Goal: Use online tool/utility: Utilize a website feature to perform a specific function

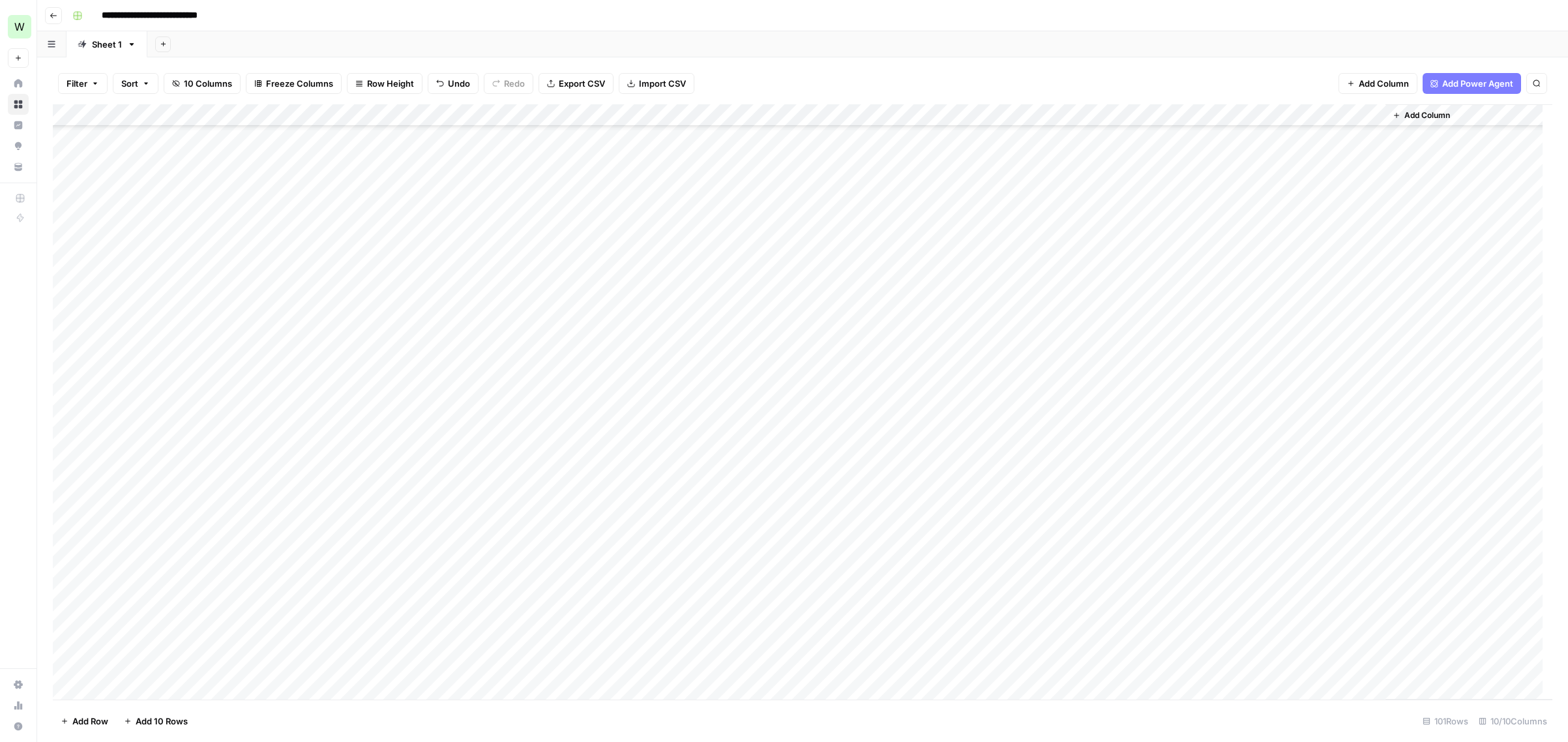
scroll to position [877, 0]
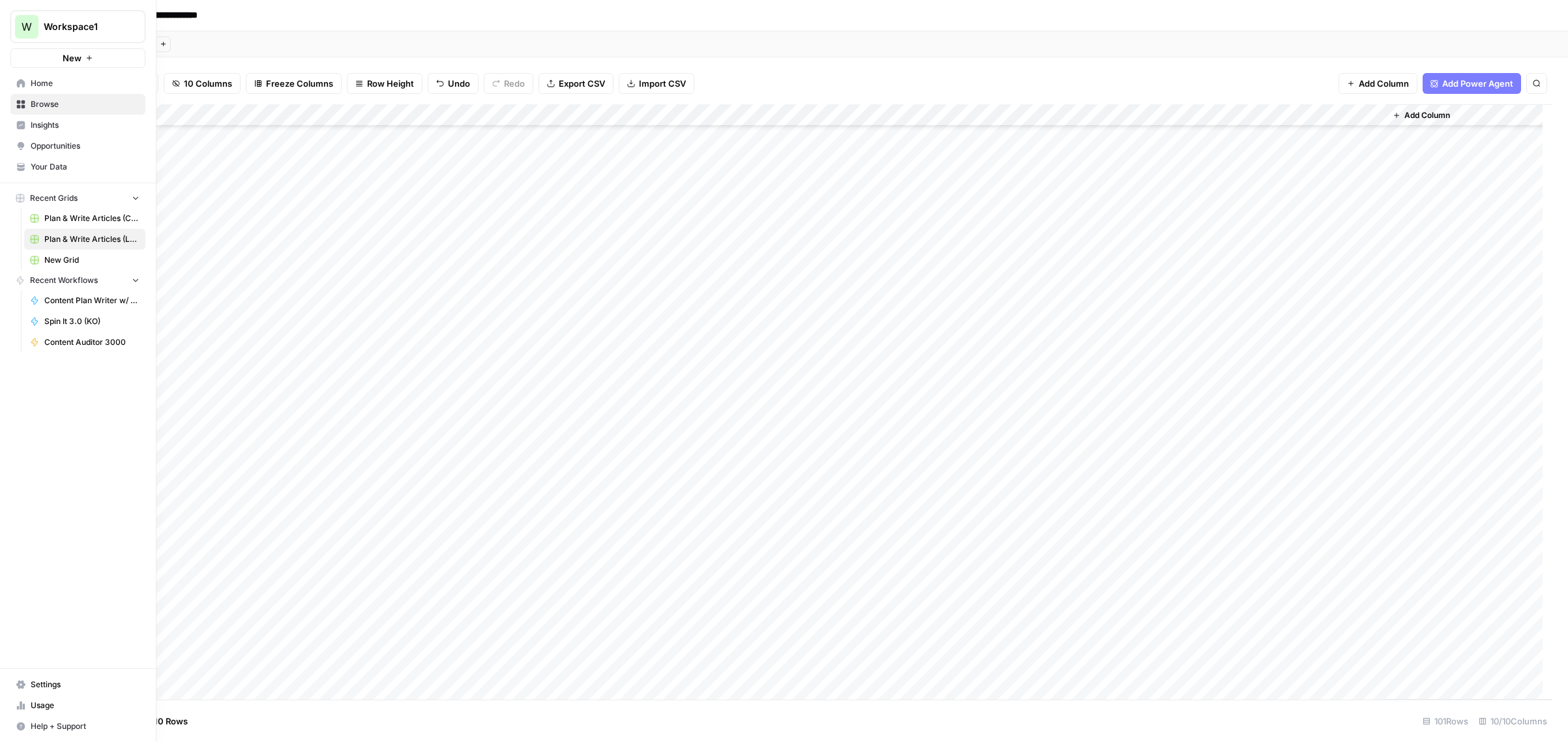
click at [49, 683] on span "Settings" at bounding box center [85, 684] width 109 height 12
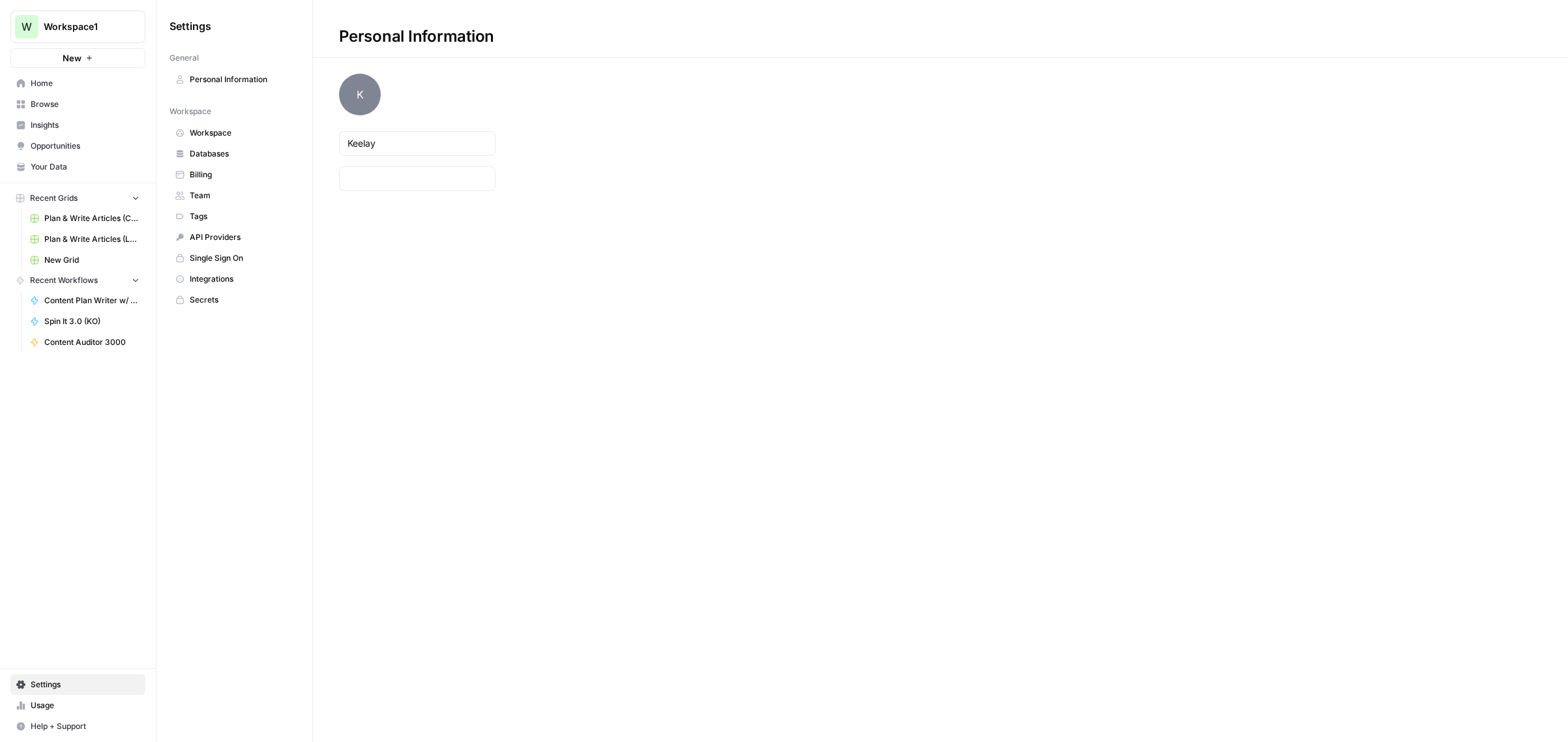
click at [203, 190] on span "Team" at bounding box center [241, 195] width 103 height 12
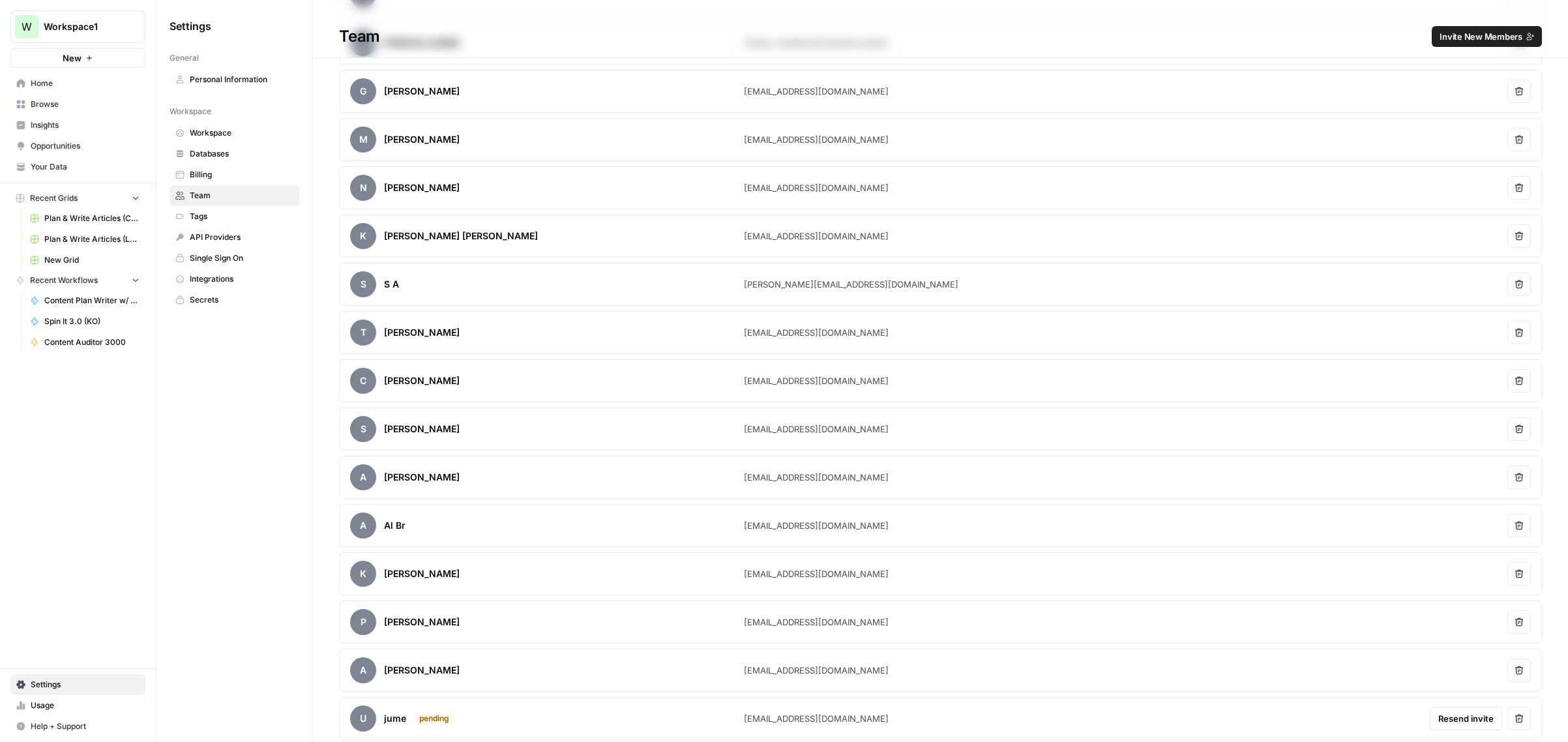
scroll to position [683, 0]
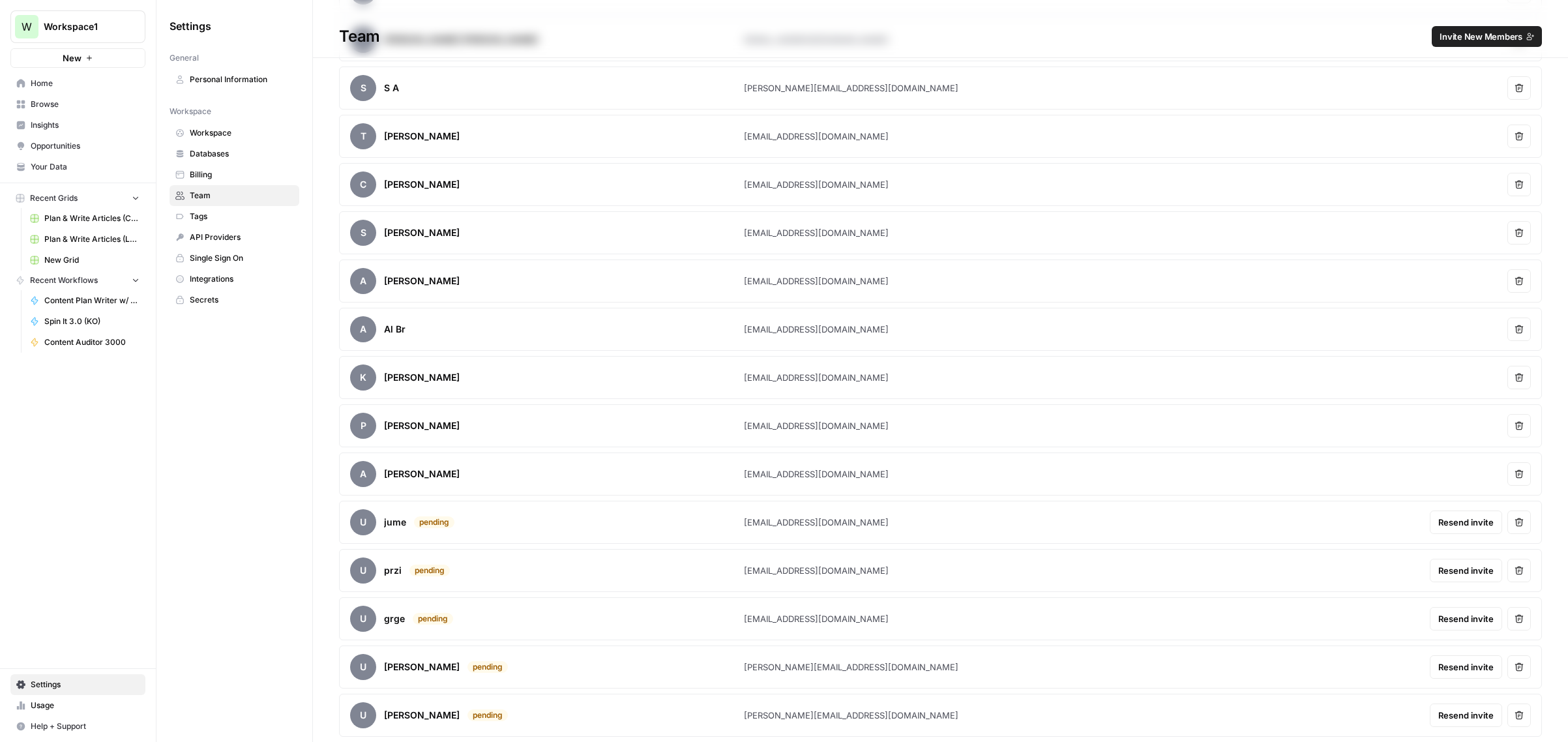
click at [1473, 34] on span "Invite New Members" at bounding box center [1481, 36] width 83 height 13
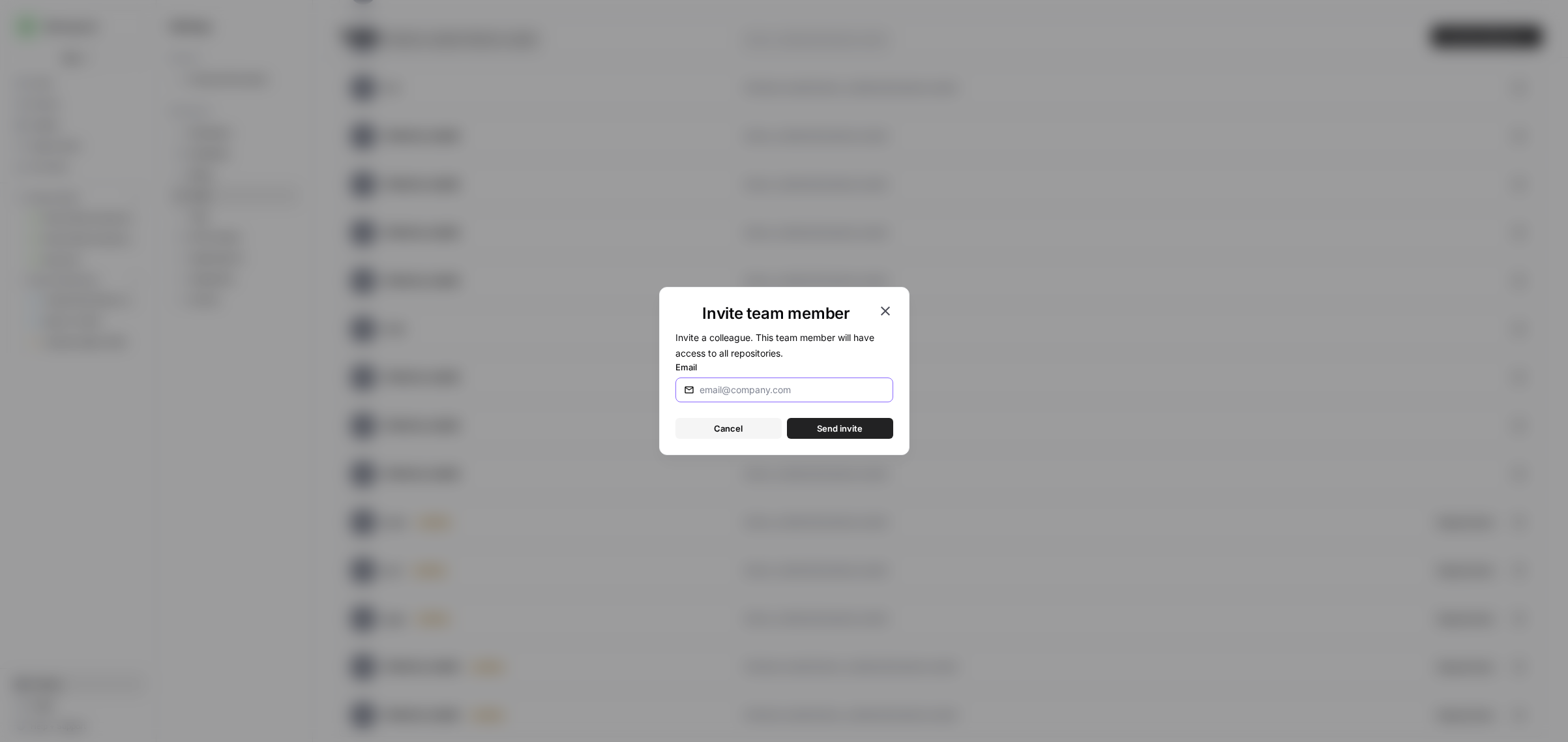
click at [745, 386] on input "Email" at bounding box center [789, 390] width 180 height 13
paste input "[EMAIL_ADDRESS][DOMAIN_NAME]"
type input "[EMAIL_ADDRESS][DOMAIN_NAME]"
click at [852, 430] on span "Send invite" at bounding box center [839, 429] width 46 height 13
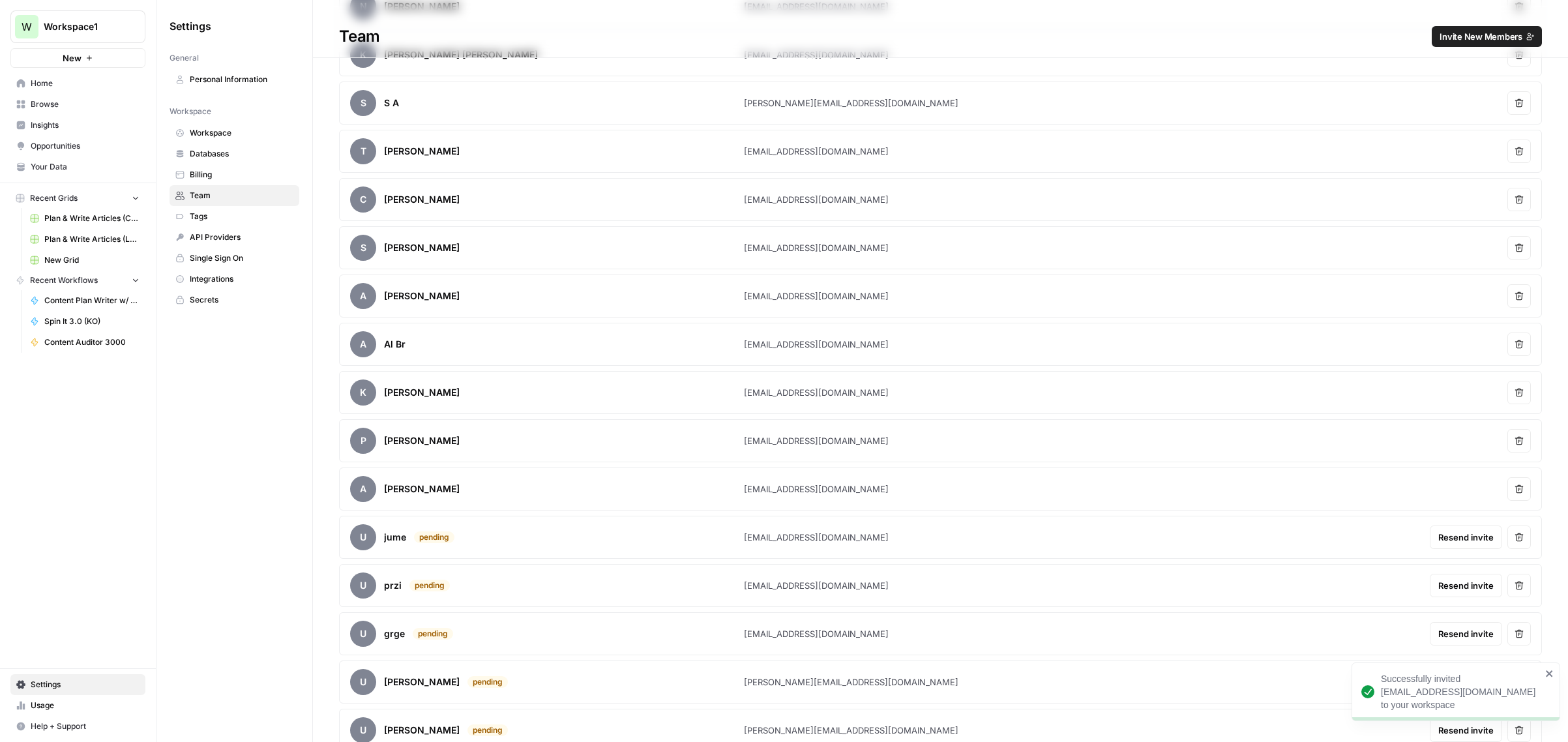
scroll to position [731, 0]
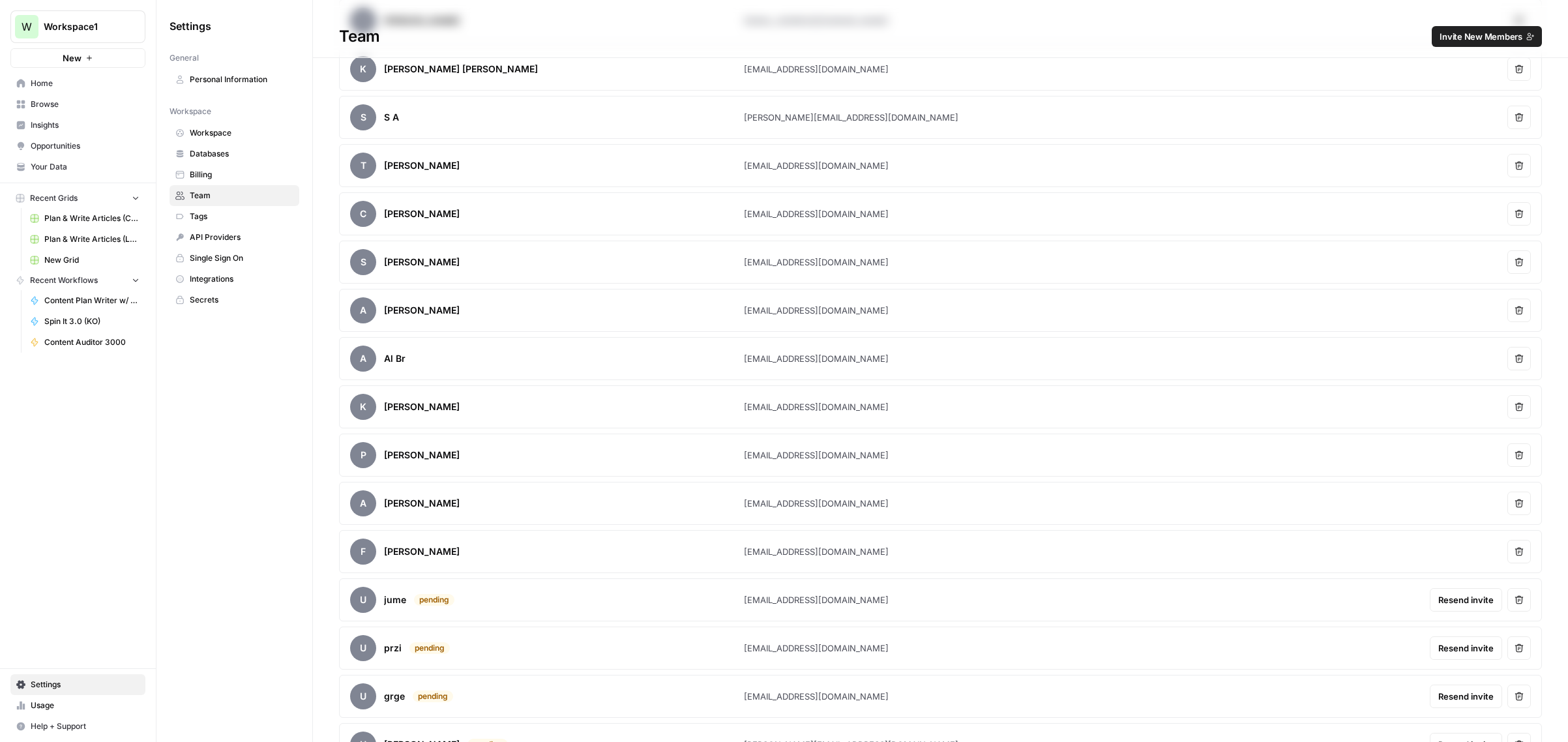
scroll to position [731, 0]
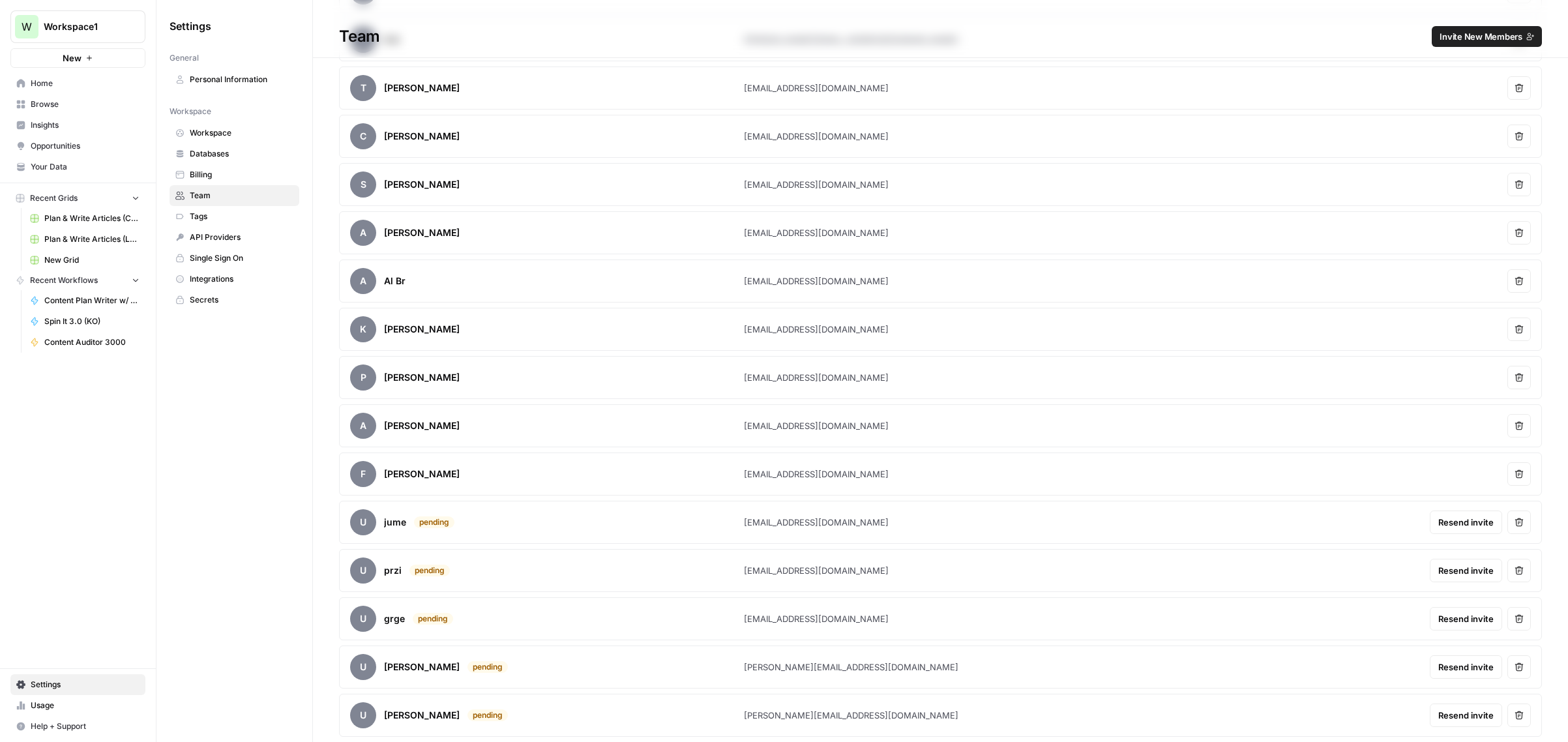
click at [85, 237] on span "Plan & Write Articles (LUSPS)" at bounding box center [92, 239] width 95 height 12
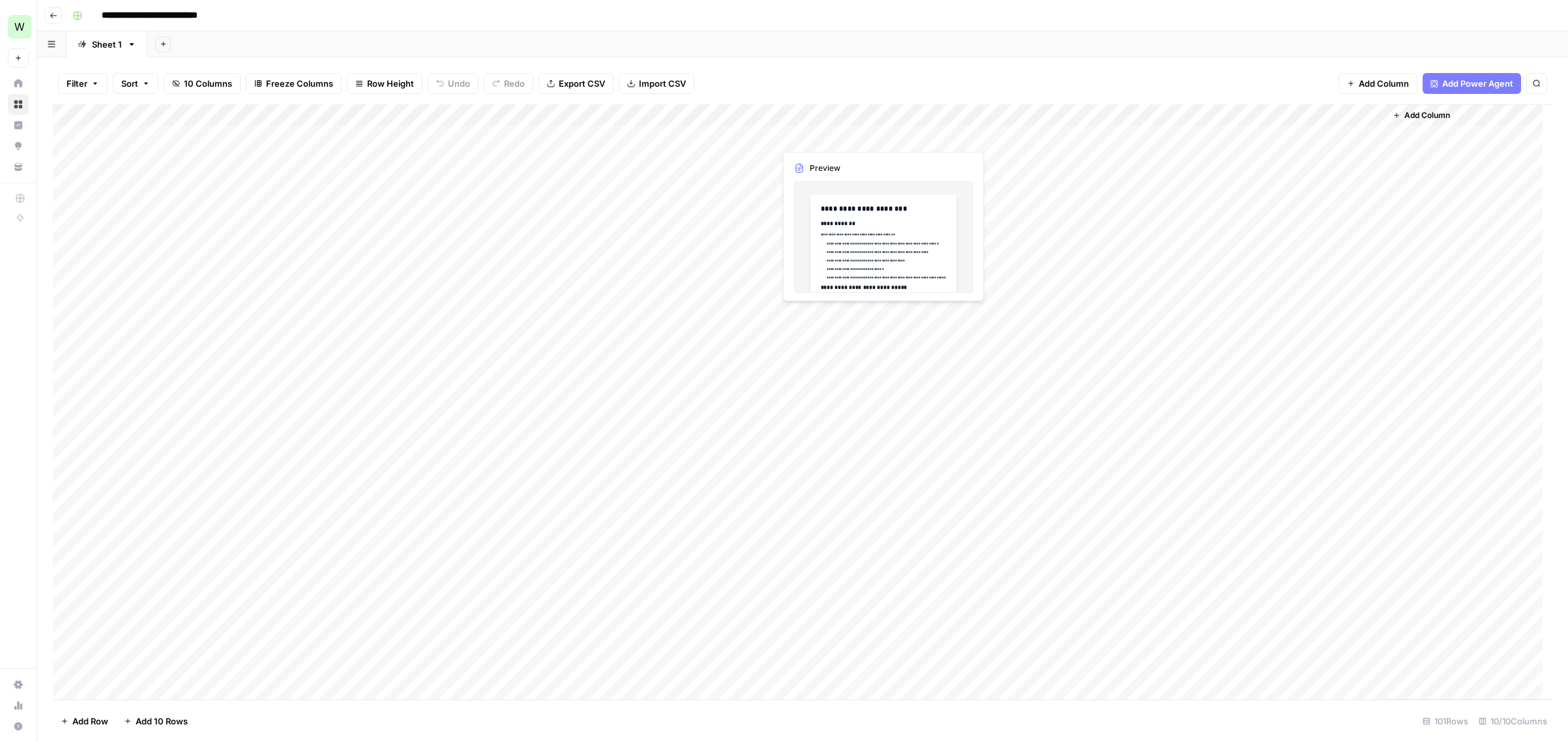
click at [817, 139] on div "Add Column" at bounding box center [802, 402] width 1500 height 595
click at [155, 141] on div "Add Column" at bounding box center [802, 402] width 1500 height 595
click at [366, 142] on div "Add Column" at bounding box center [802, 402] width 1500 height 595
click at [542, 141] on div "Add Column" at bounding box center [802, 402] width 1500 height 595
click at [646, 129] on div "Add Column" at bounding box center [802, 402] width 1500 height 595
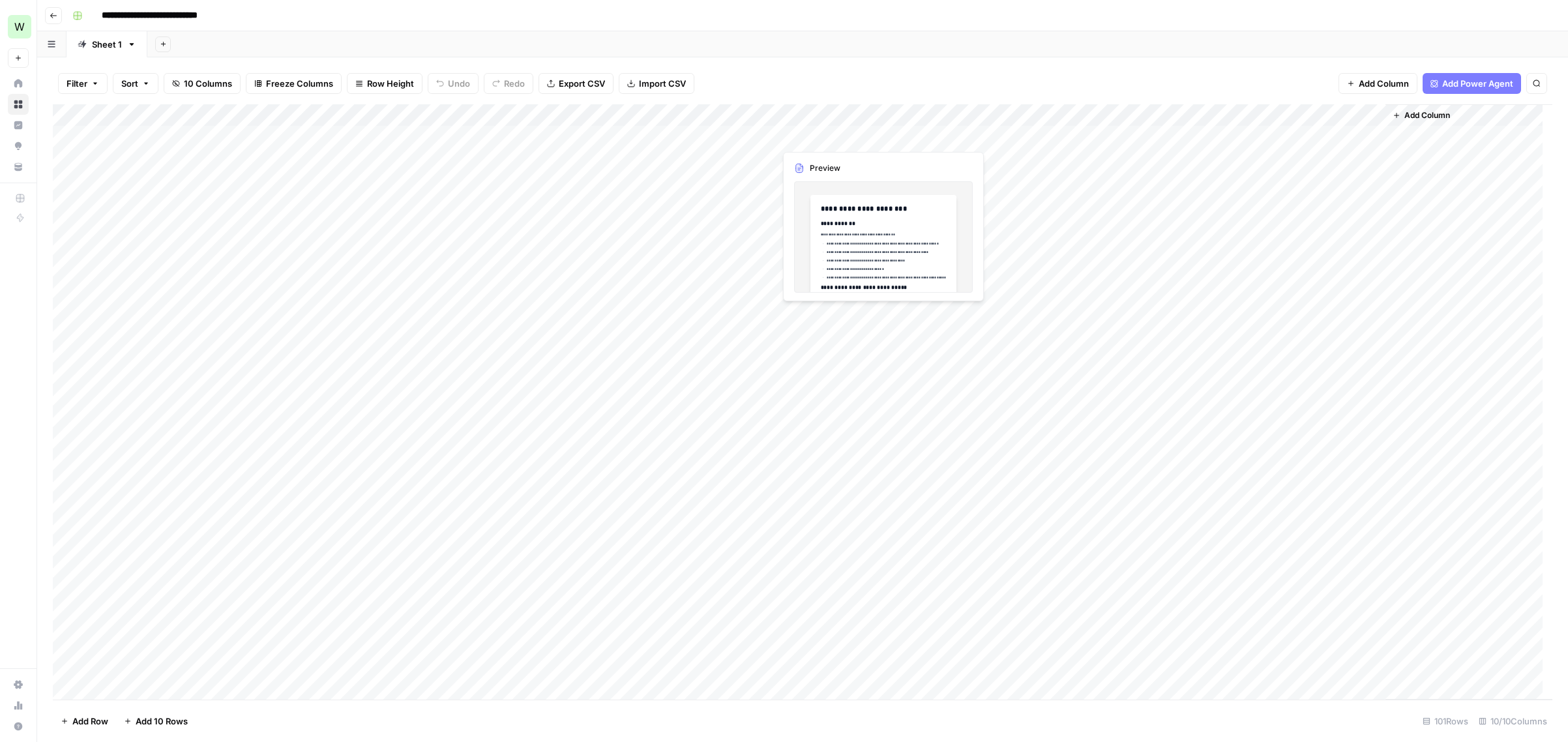
click at [825, 133] on div "Add Column" at bounding box center [802, 402] width 1500 height 595
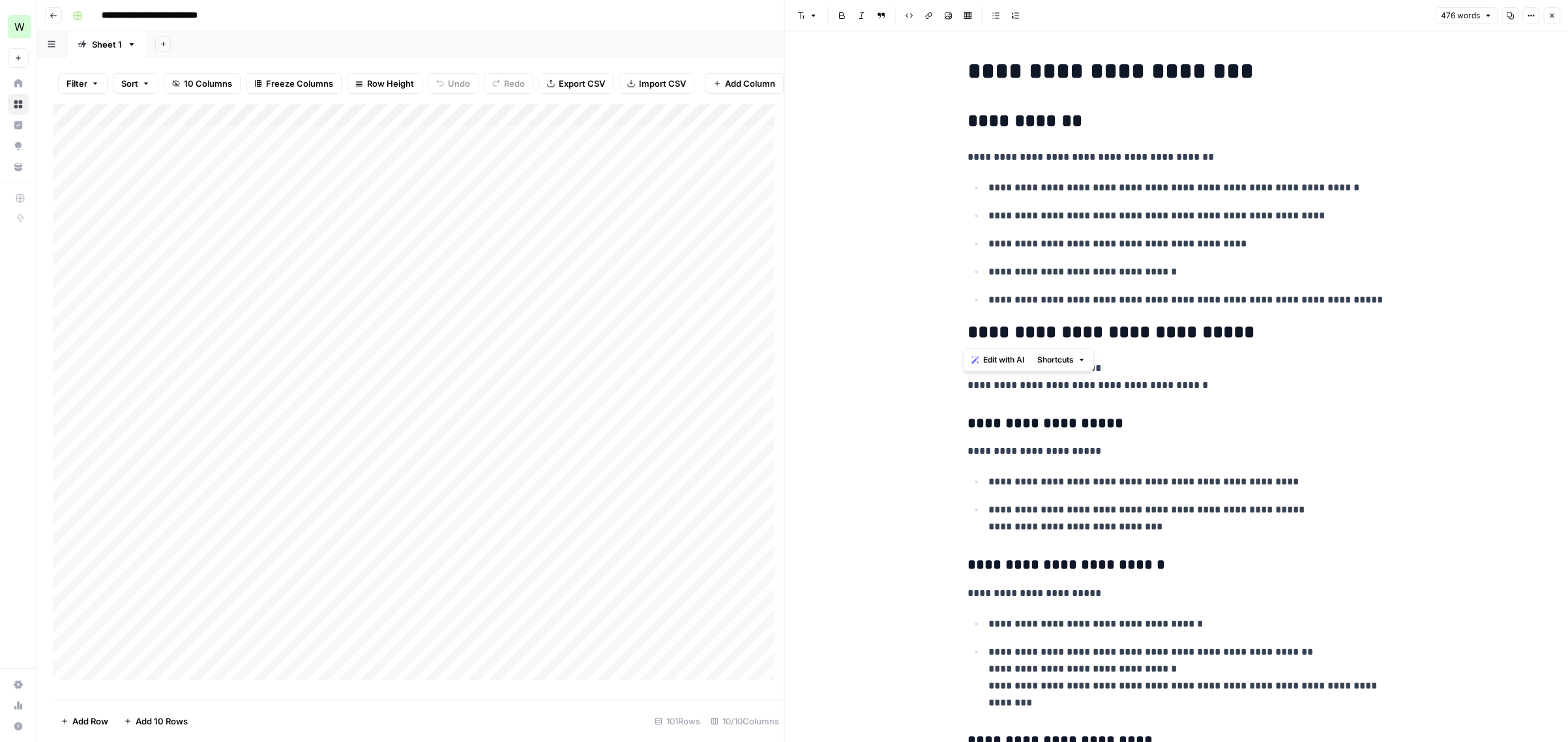
drag, startPoint x: 1357, startPoint y: 309, endPoint x: 954, endPoint y: 159, distance: 430.0
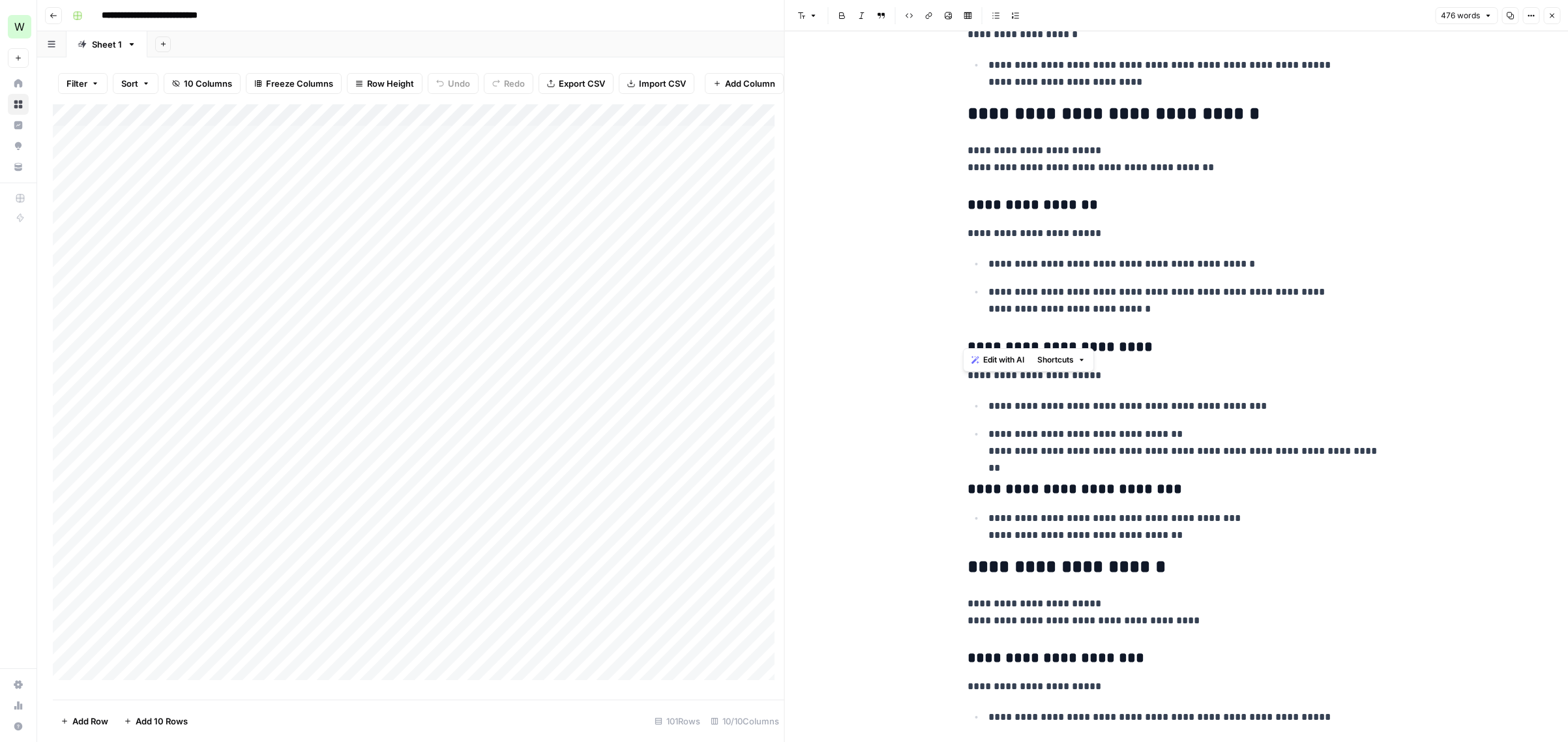
click at [1167, 394] on div "**********" at bounding box center [1176, 524] width 433 height 2414
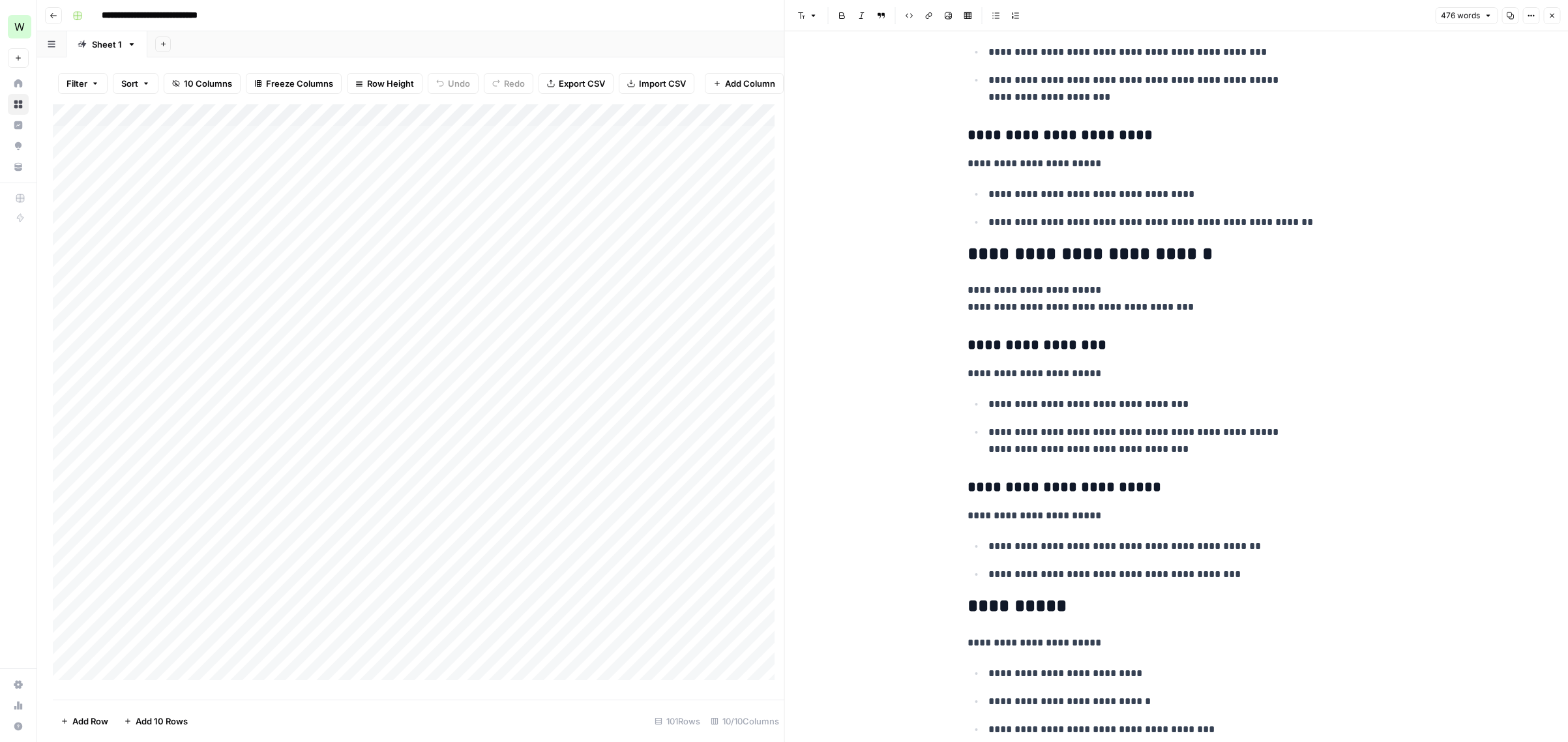
scroll to position [1387, 0]
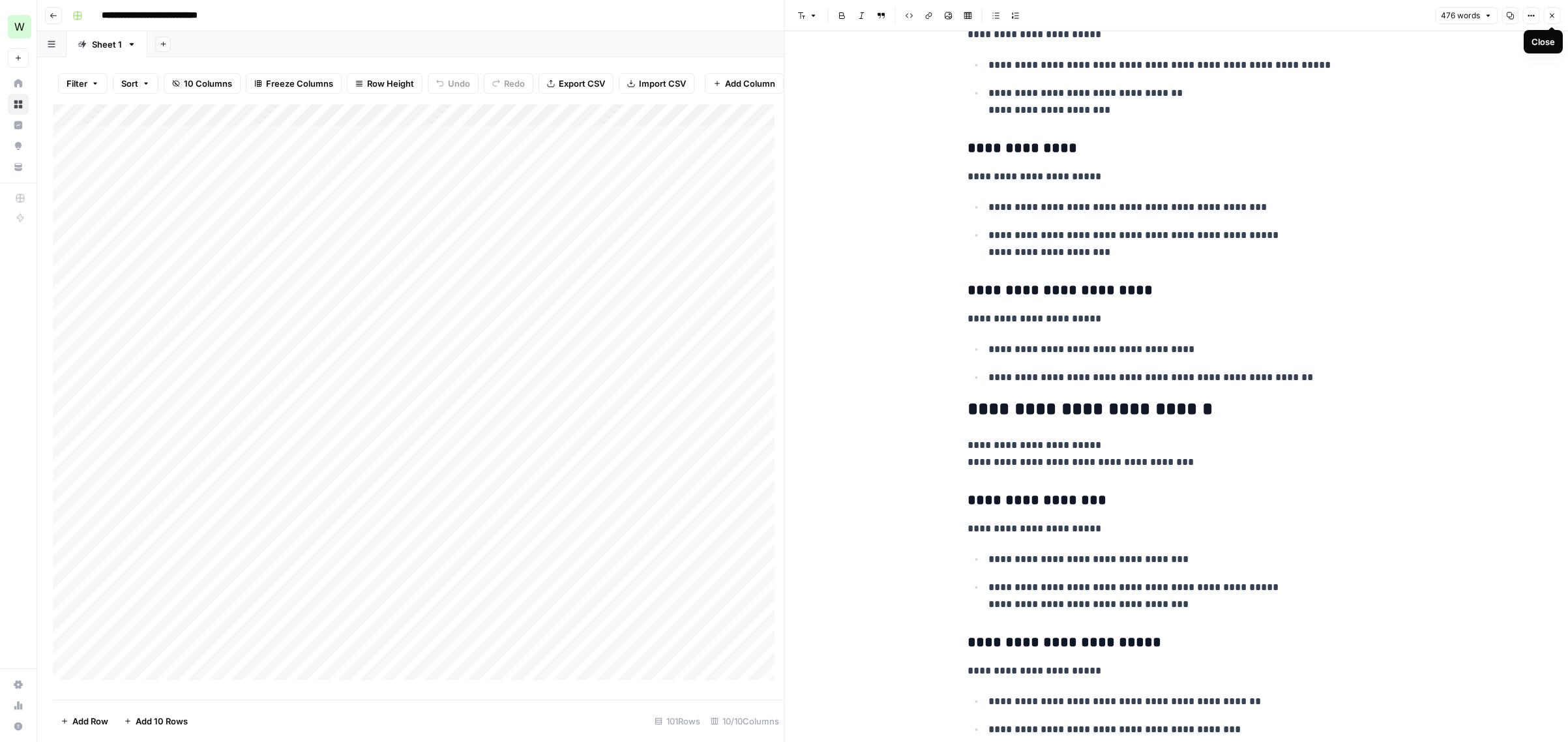
click at [1553, 12] on icon "button" at bounding box center [1551, 15] width 8 height 8
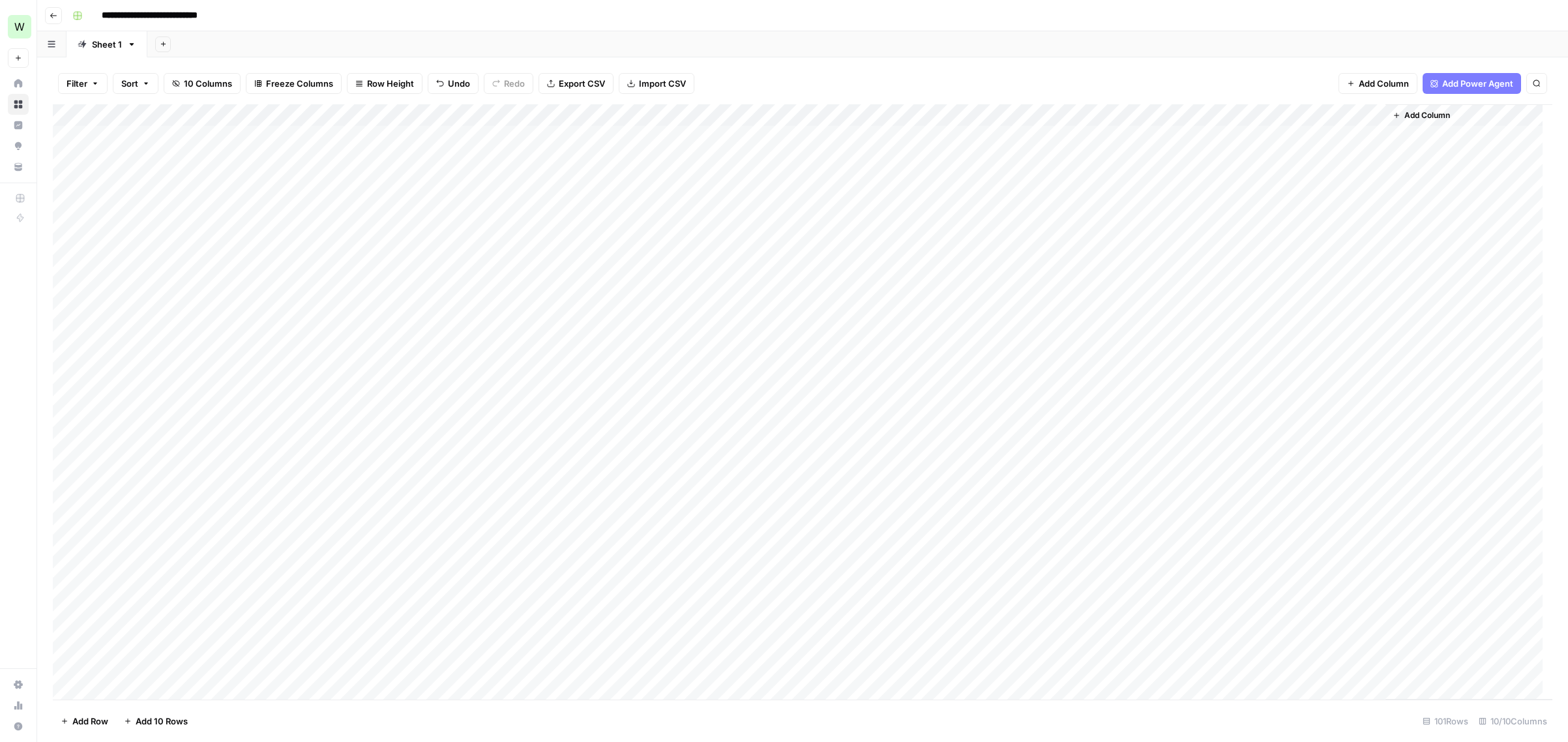
click at [57, 12] on icon "button" at bounding box center [53, 15] width 8 height 8
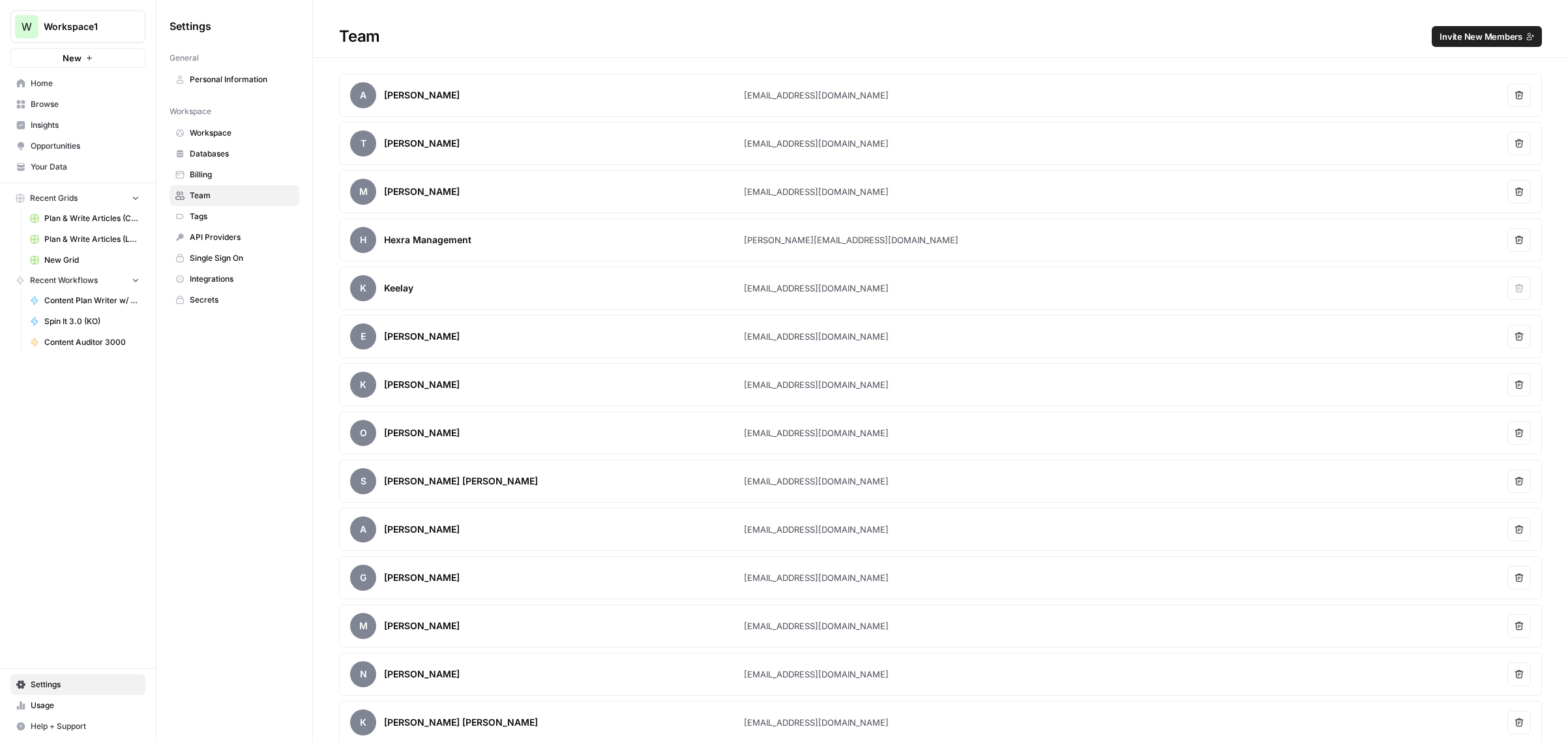
click at [51, 101] on span "Browse" at bounding box center [85, 104] width 109 height 12
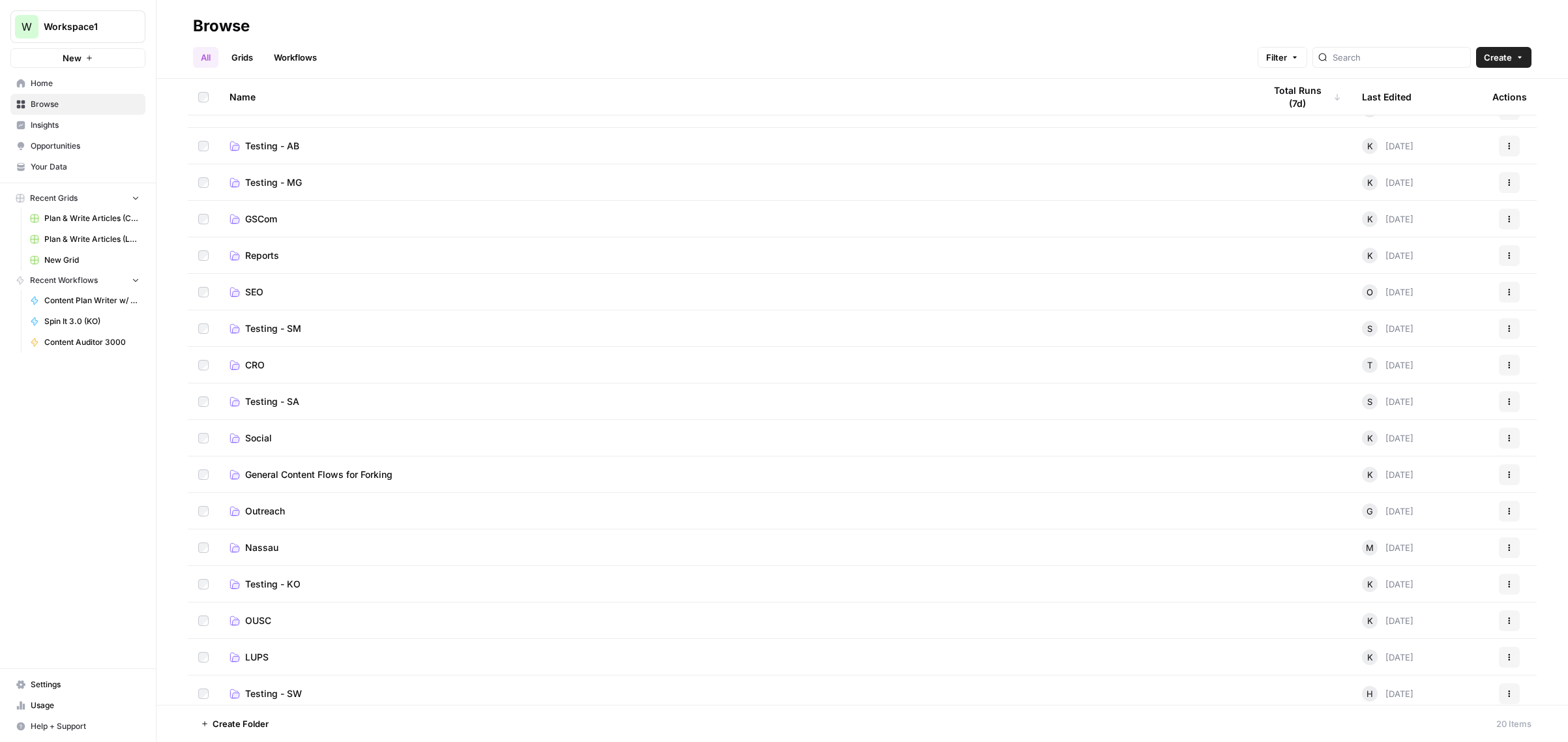
scroll to position [141, 0]
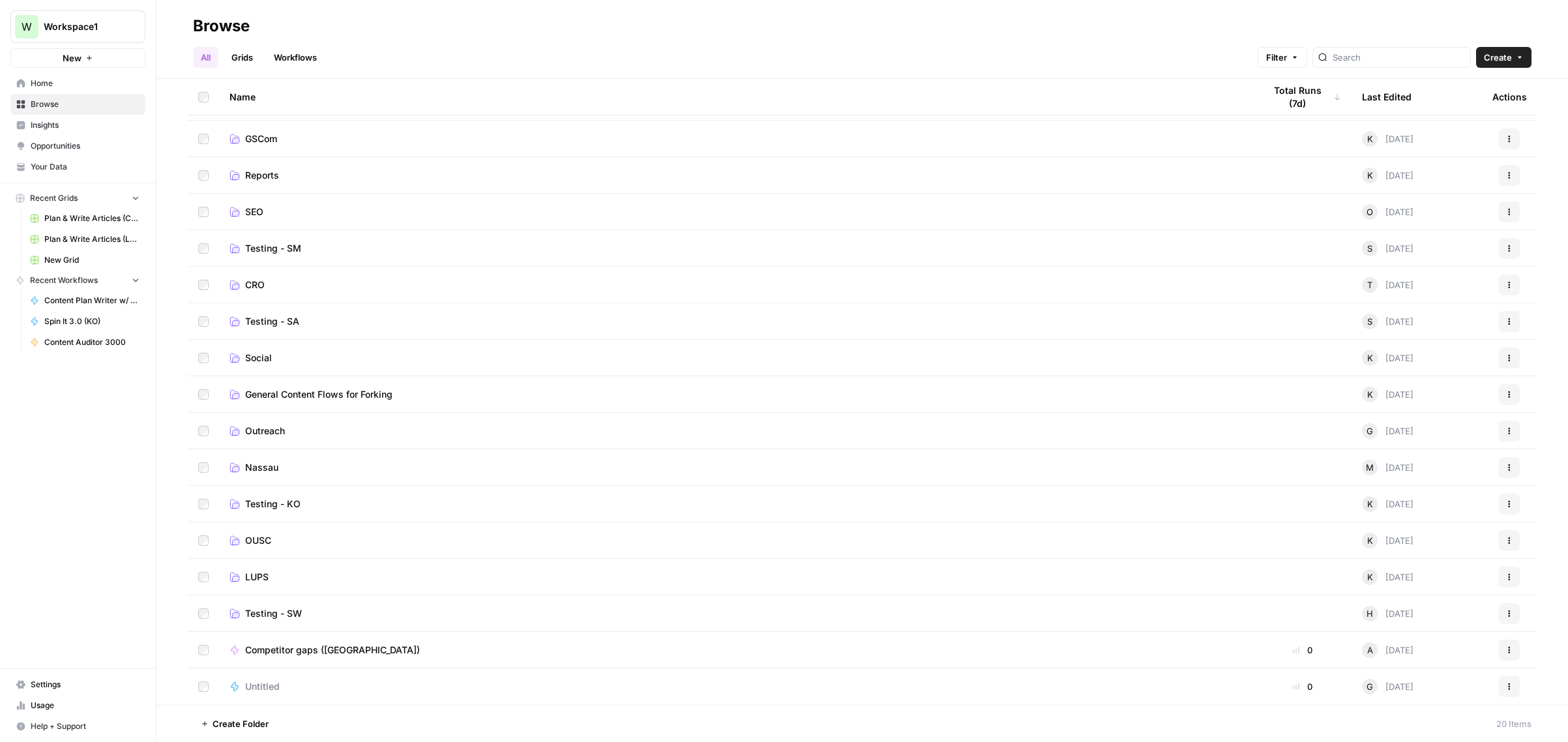
click at [278, 692] on span "Untitled" at bounding box center [262, 687] width 34 height 13
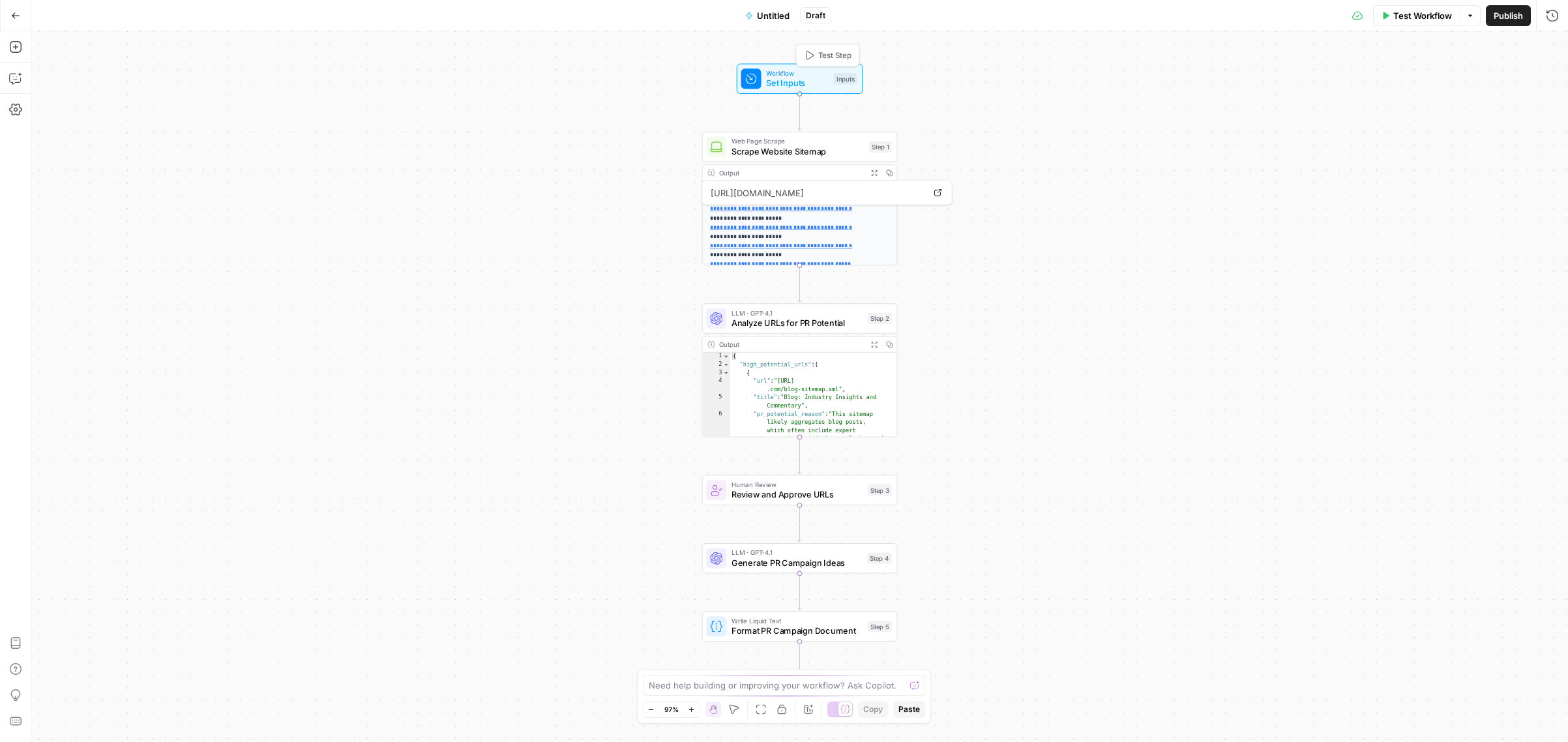
click at [814, 81] on span "Set Inputs" at bounding box center [797, 83] width 63 height 12
click at [1024, 140] on div "**********" at bounding box center [799, 386] width 1537 height 711
click at [825, 155] on span "Scrape Website Sitemap" at bounding box center [798, 151] width 133 height 12
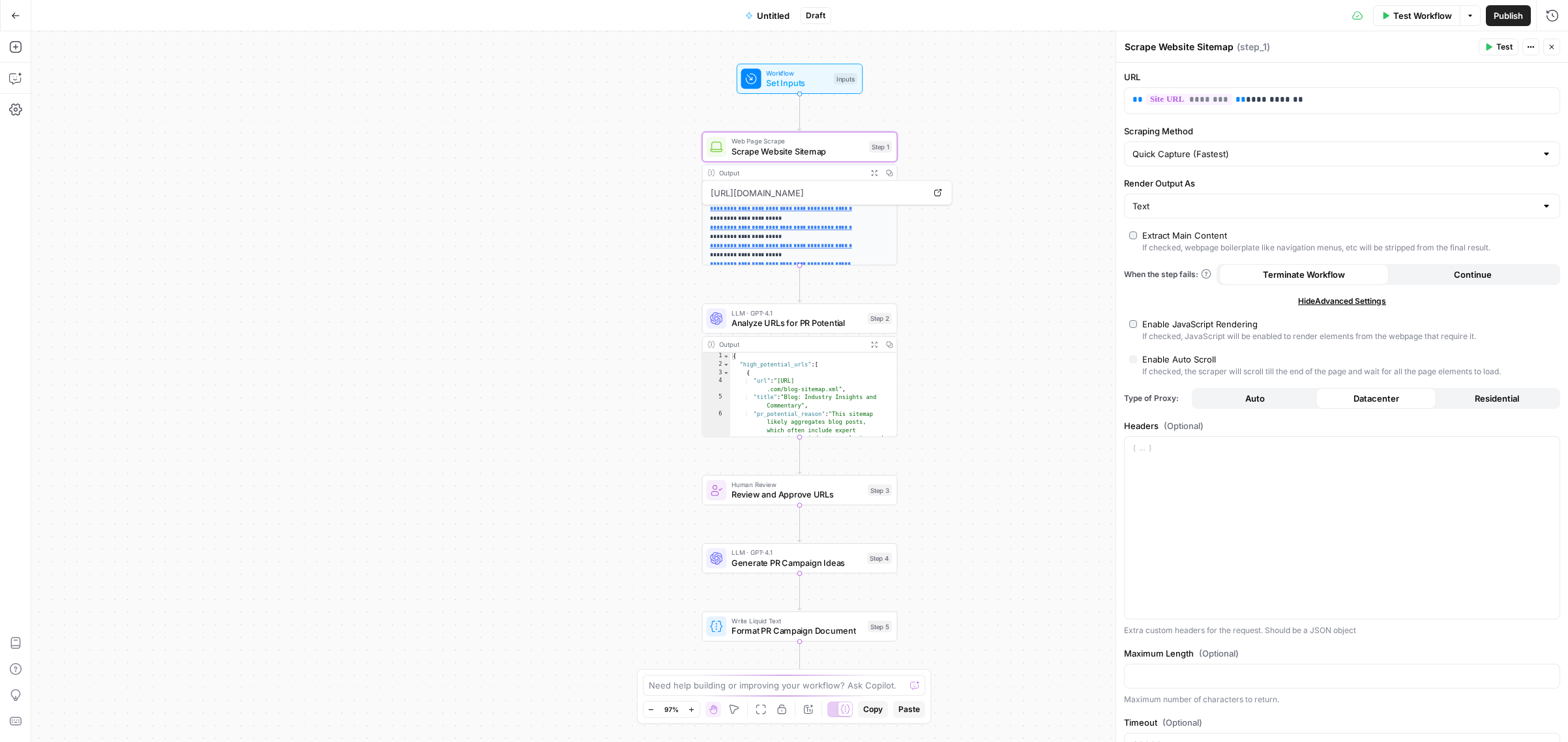
click at [1049, 133] on div "**********" at bounding box center [799, 386] width 1537 height 711
click at [1550, 45] on icon "button" at bounding box center [1552, 47] width 4 height 4
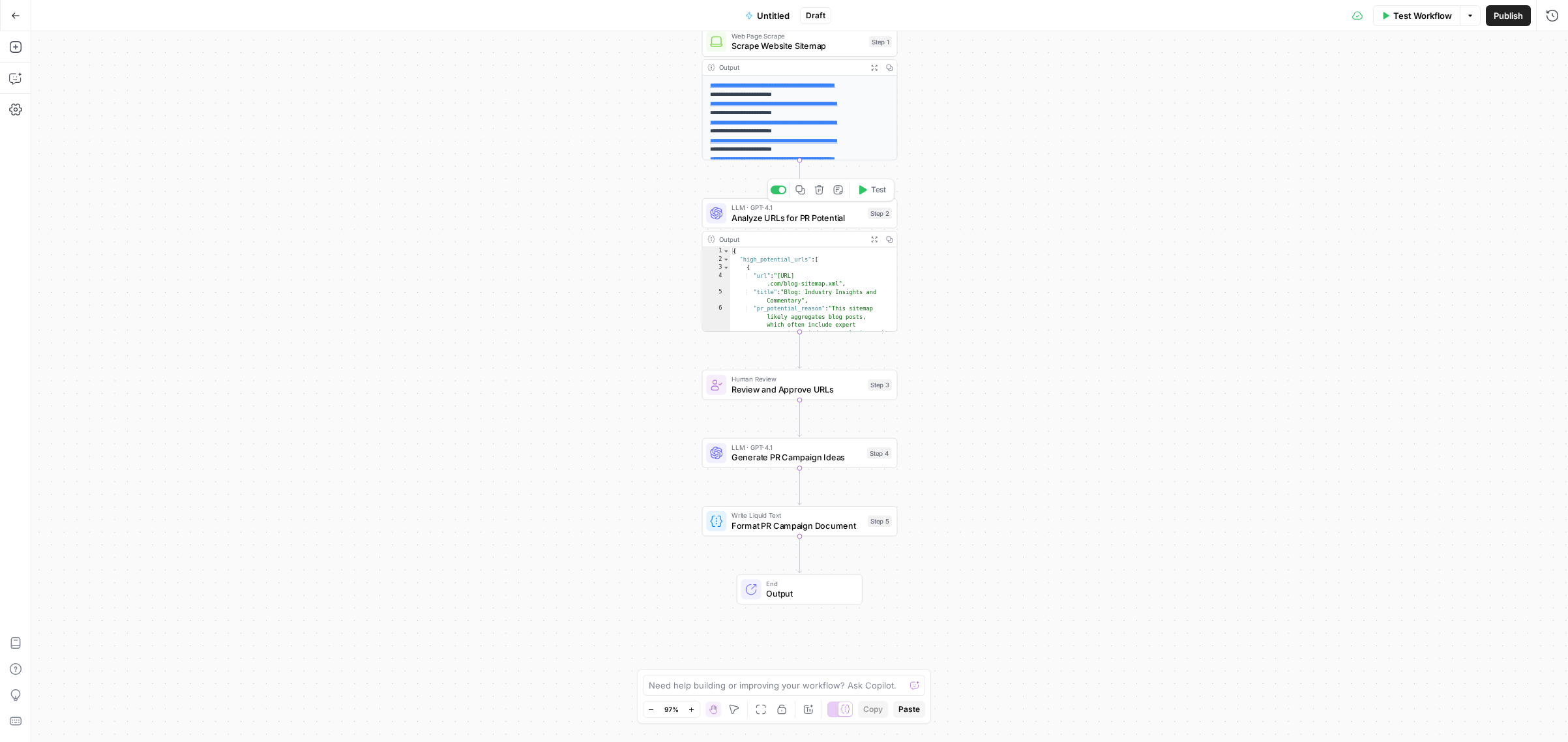
click at [838, 216] on span "Analyze URLs for PR Potential" at bounding box center [797, 217] width 131 height 12
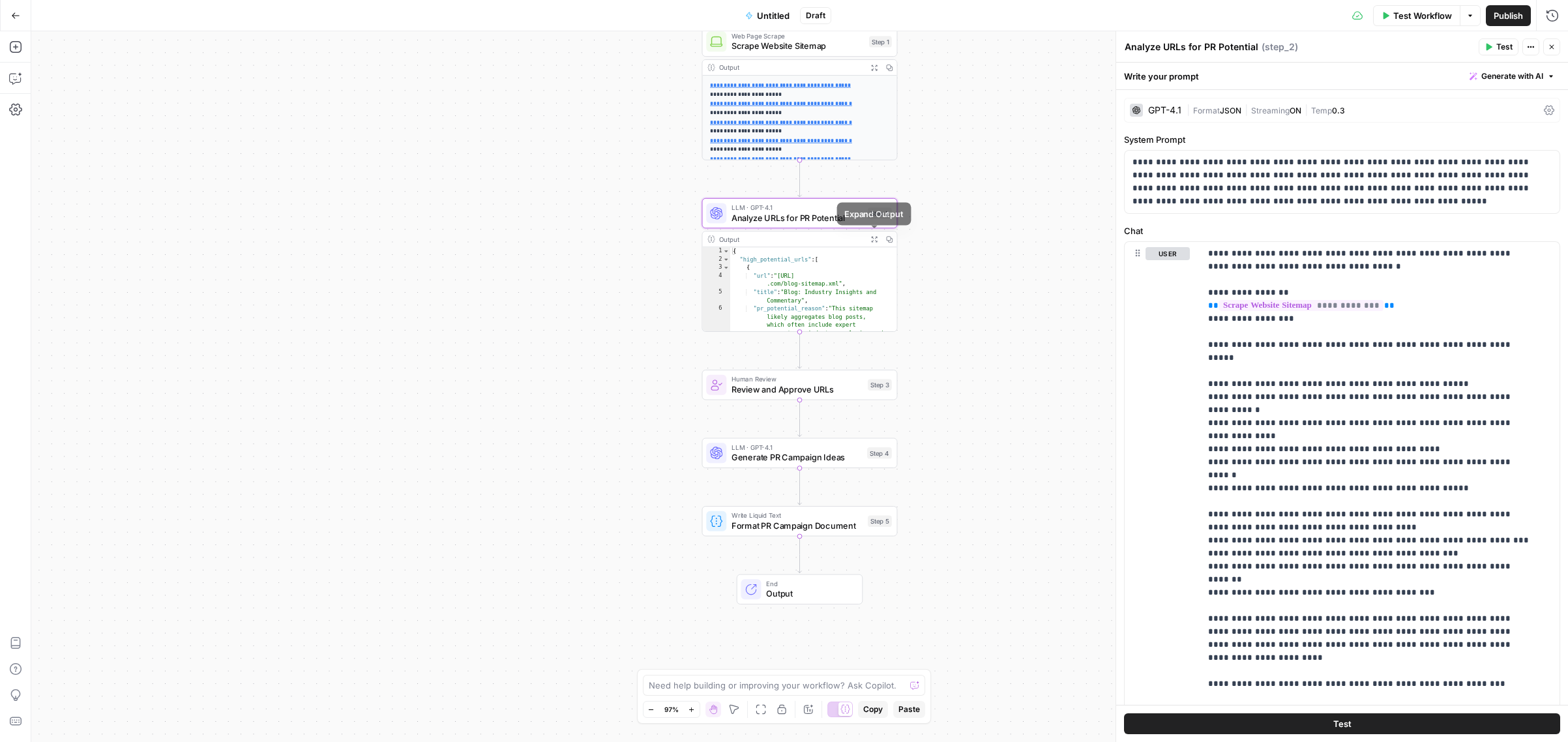
click at [874, 238] on icon "button" at bounding box center [874, 239] width 7 height 7
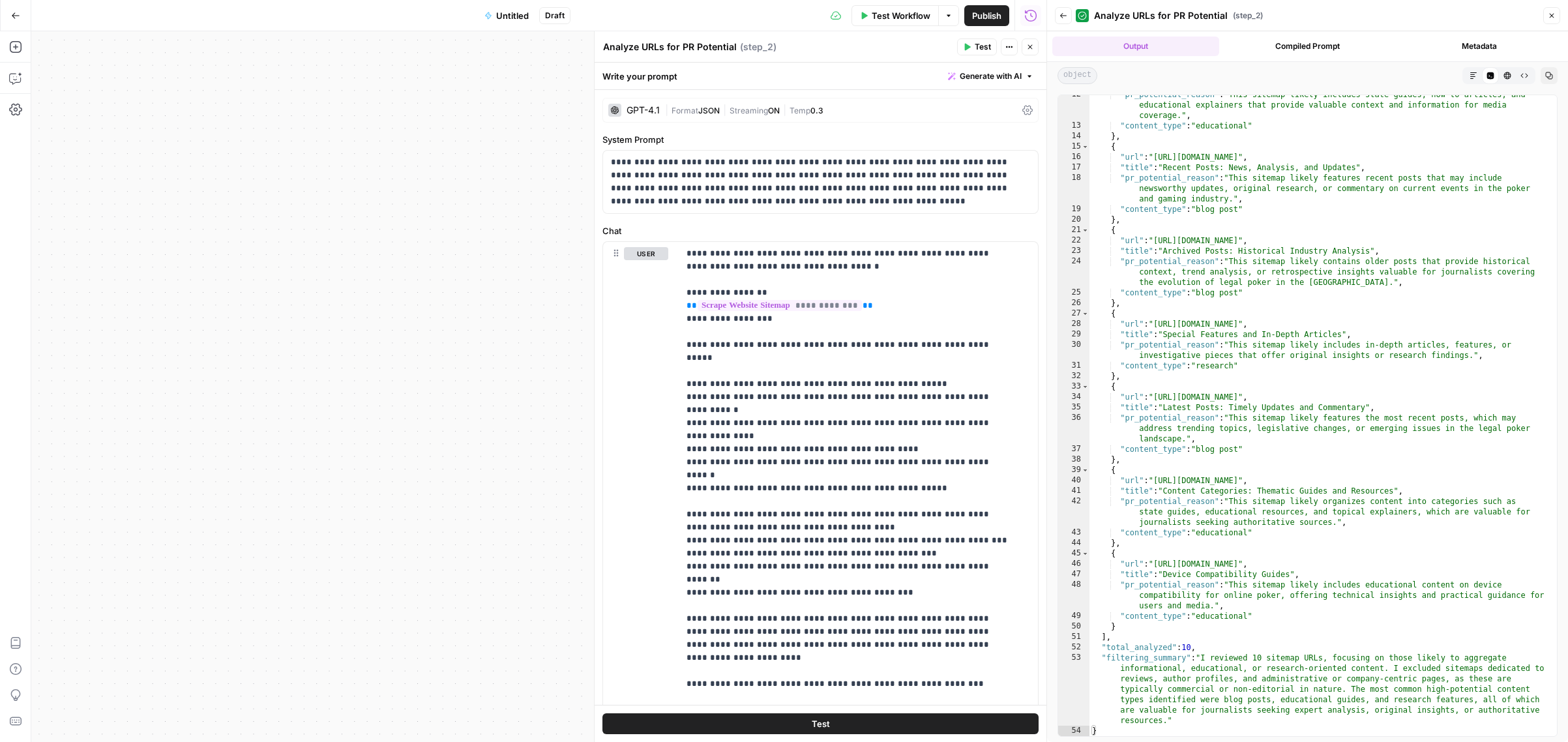
scroll to position [139, 0]
type textarea "**********"
drag, startPoint x: 1185, startPoint y: 648, endPoint x: 1196, endPoint y: 648, distance: 11.0
click at [1196, 648] on div ""pr_potential_reason" : "This sitemap likely includes state guides, how-to arti…" at bounding box center [1318, 431] width 458 height 683
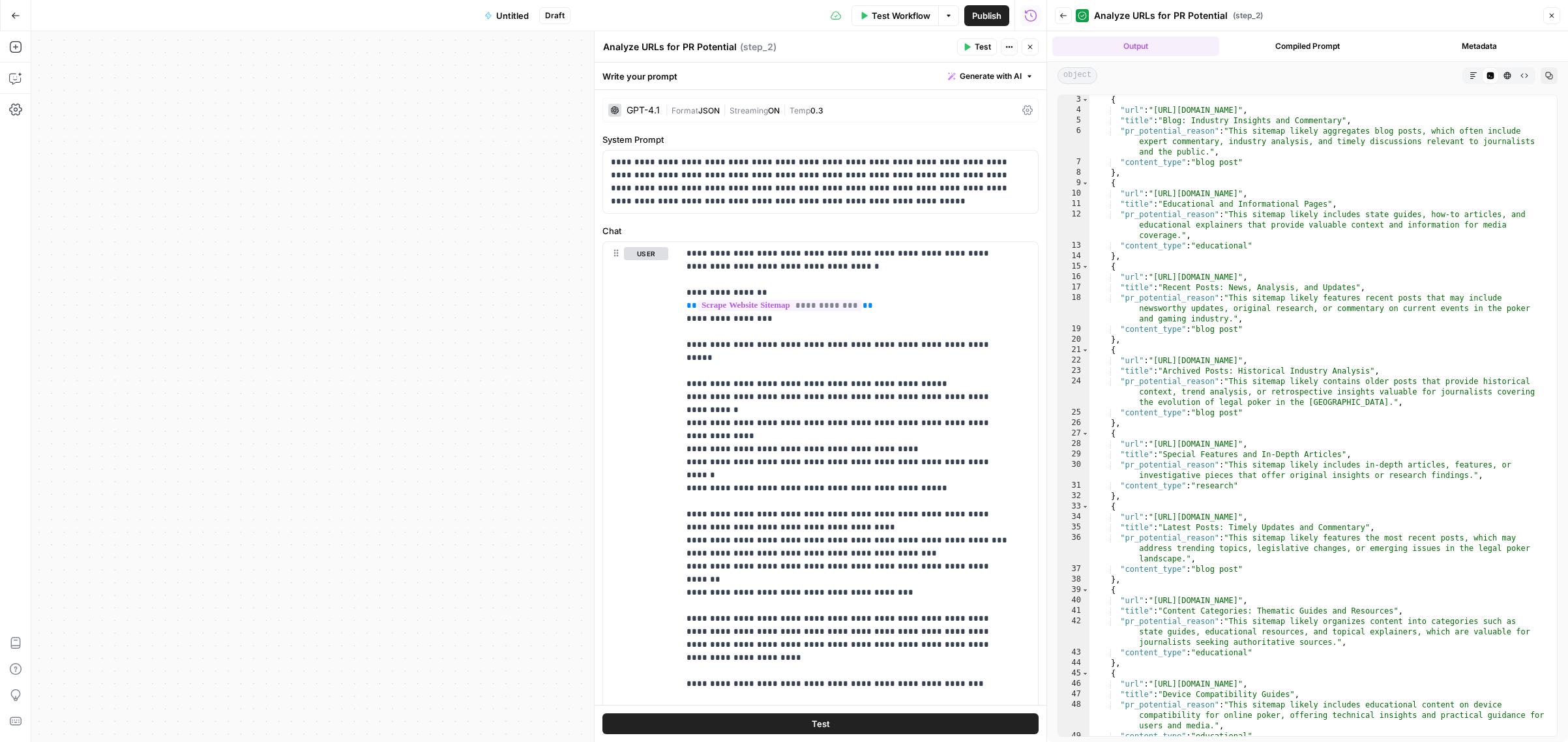
scroll to position [141, 0]
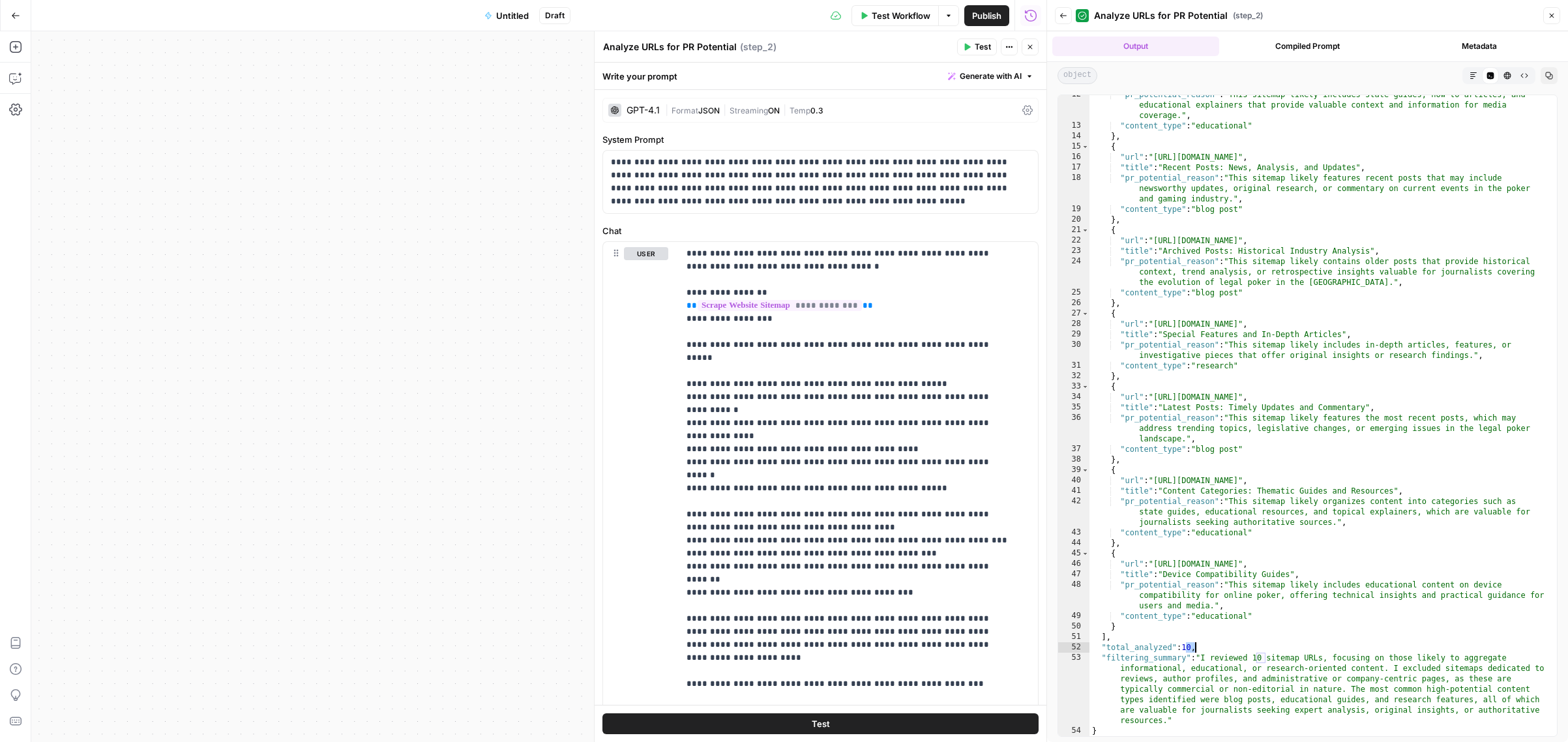
click at [1029, 44] on icon "button" at bounding box center [1030, 47] width 8 height 8
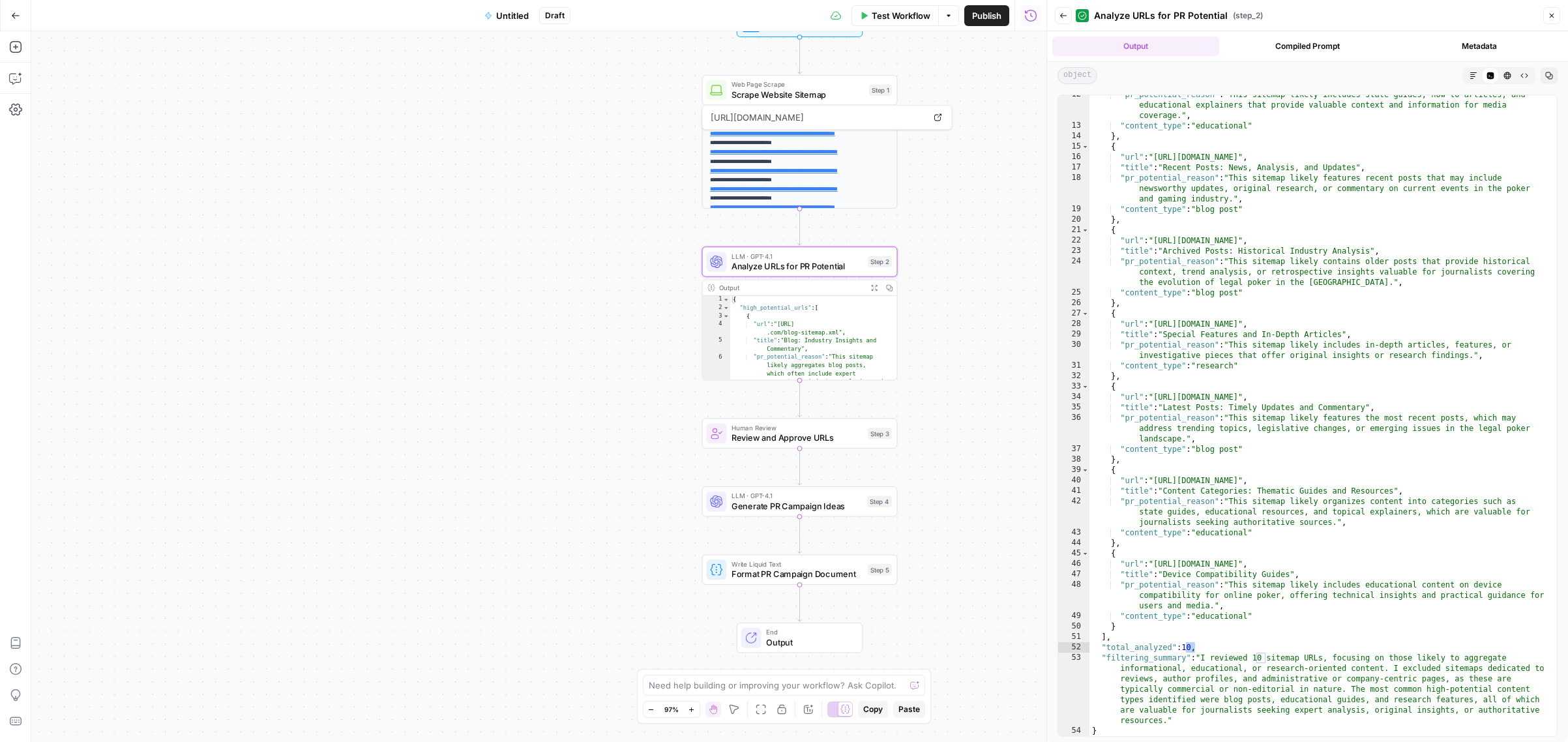
click at [833, 93] on span "Scrape Website Sitemap" at bounding box center [798, 94] width 133 height 12
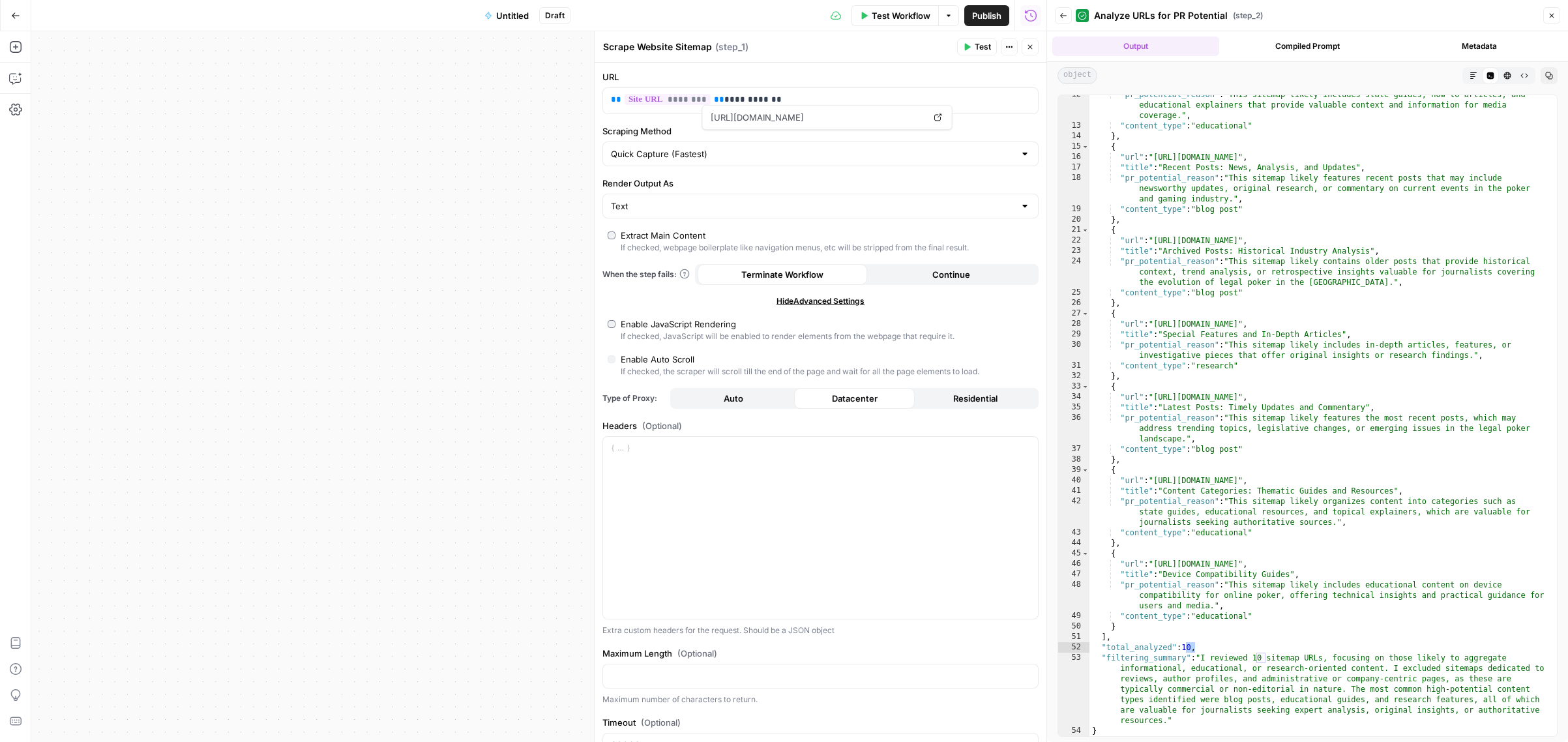
click at [426, 332] on div "**********" at bounding box center [538, 386] width 1015 height 711
click at [1032, 47] on icon "button" at bounding box center [1030, 47] width 8 height 8
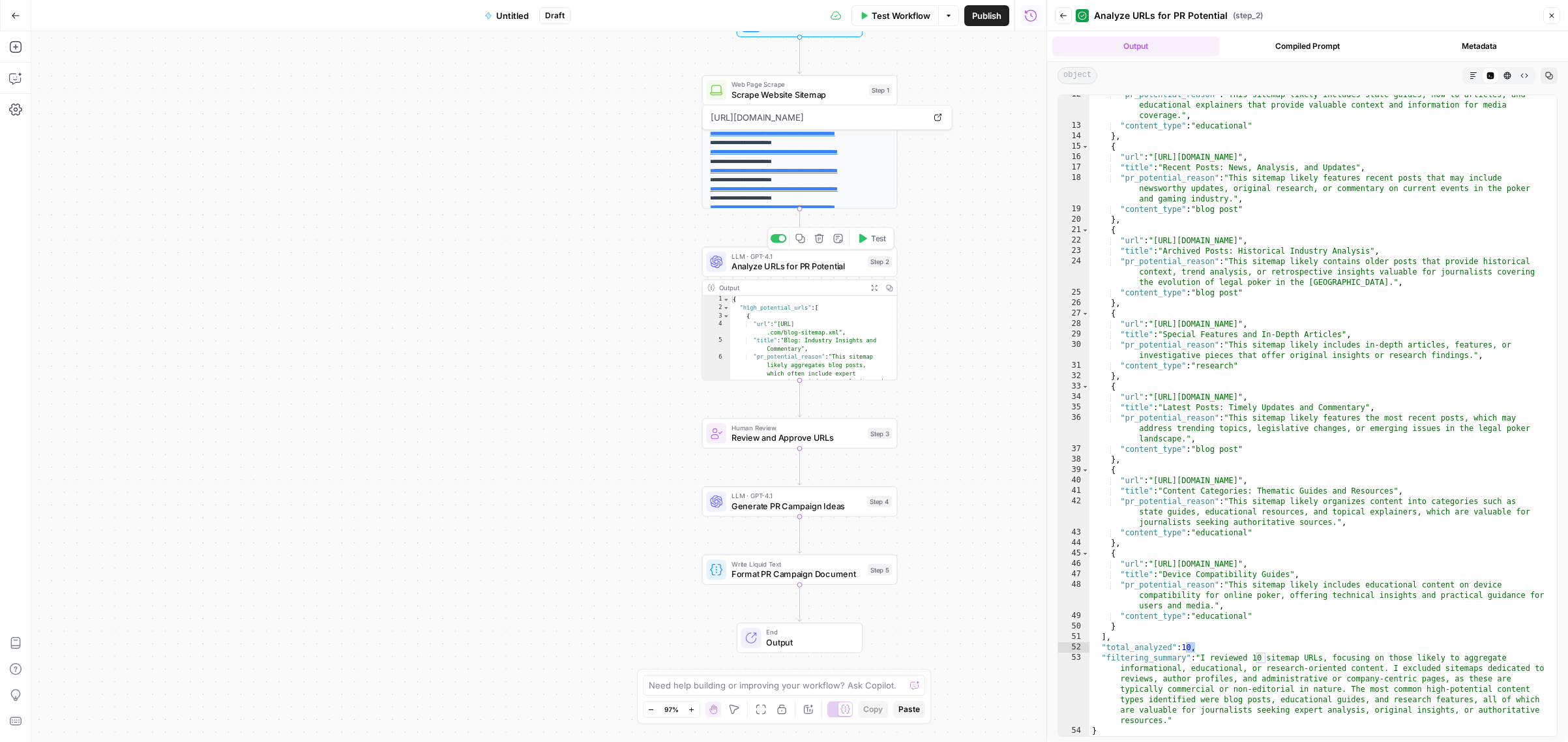
click at [821, 262] on span "Analyze URLs for PR Potential" at bounding box center [797, 266] width 131 height 12
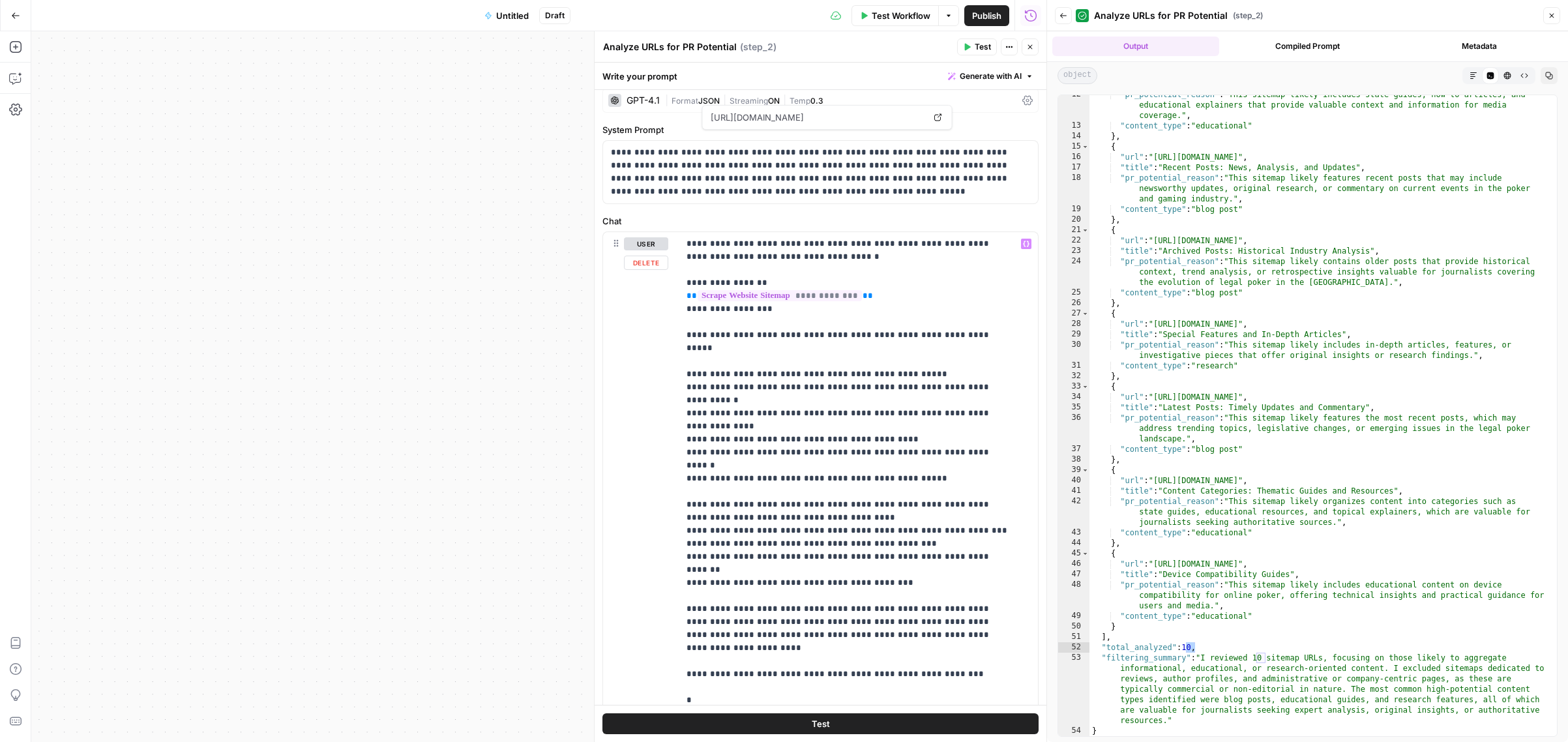
scroll to position [0, 0]
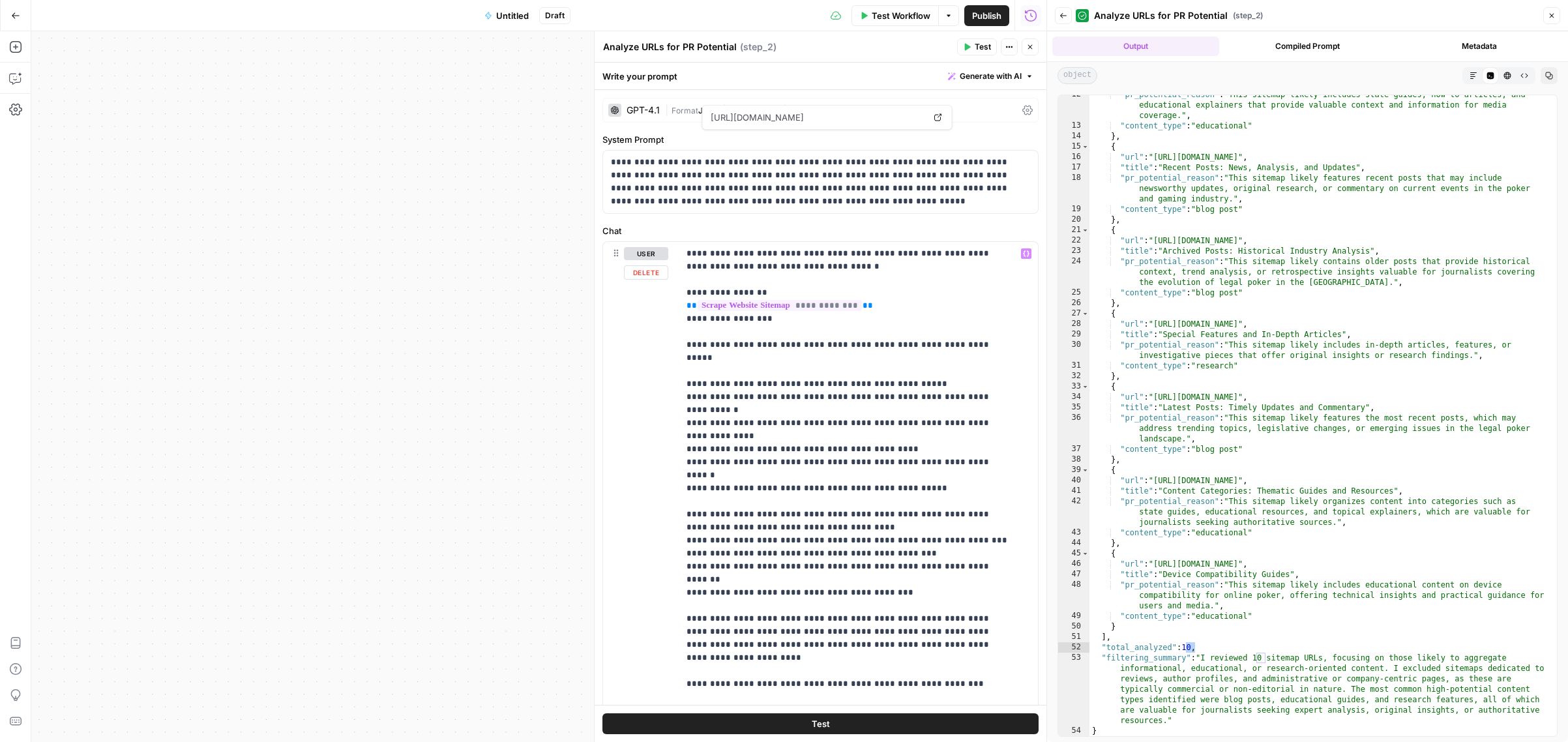
click at [490, 322] on div "**********" at bounding box center [538, 386] width 1015 height 711
click at [514, 335] on div "**********" at bounding box center [538, 386] width 1015 height 711
click at [1030, 48] on icon "button" at bounding box center [1030, 47] width 8 height 8
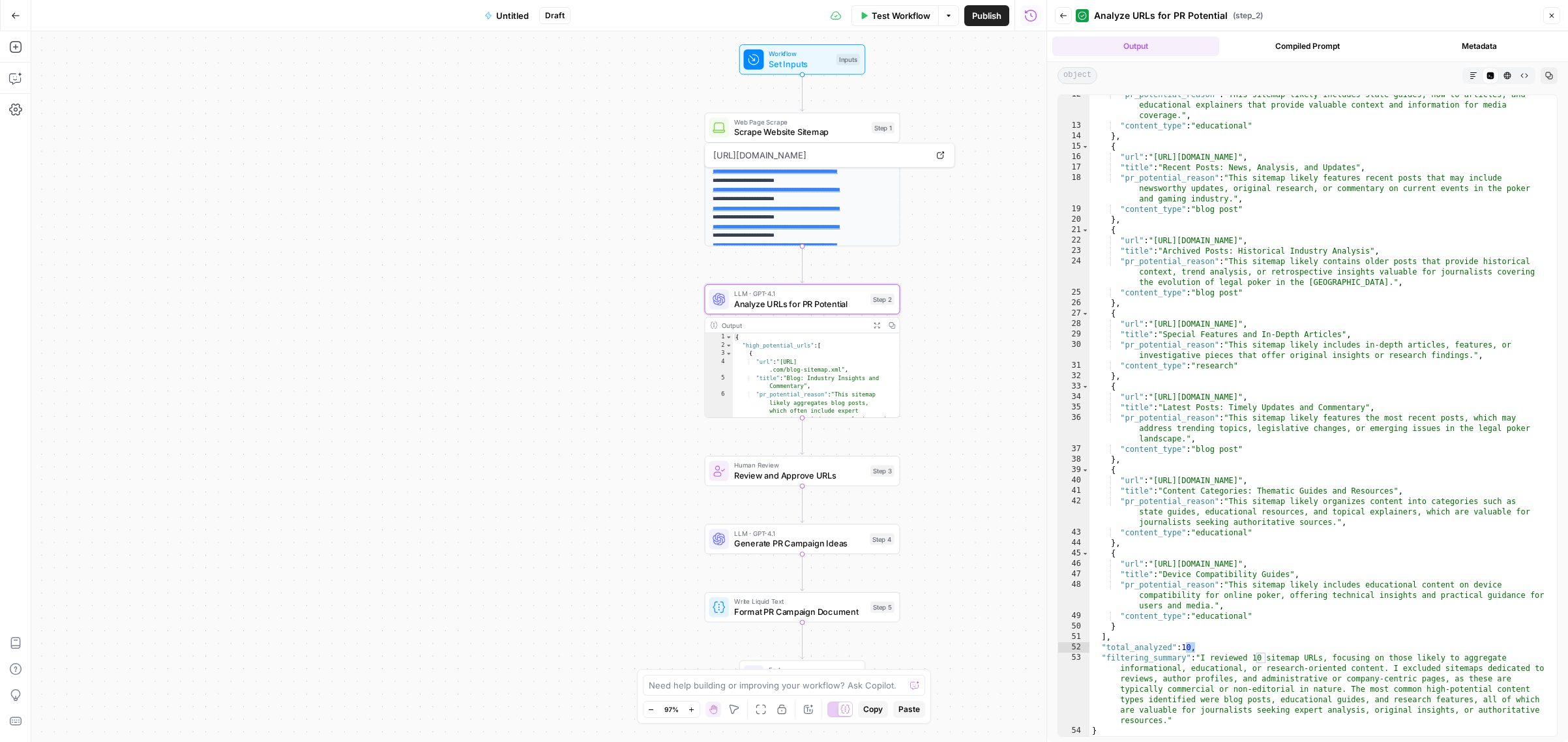
click at [820, 131] on span "Scrape Website Sitemap" at bounding box center [800, 132] width 133 height 12
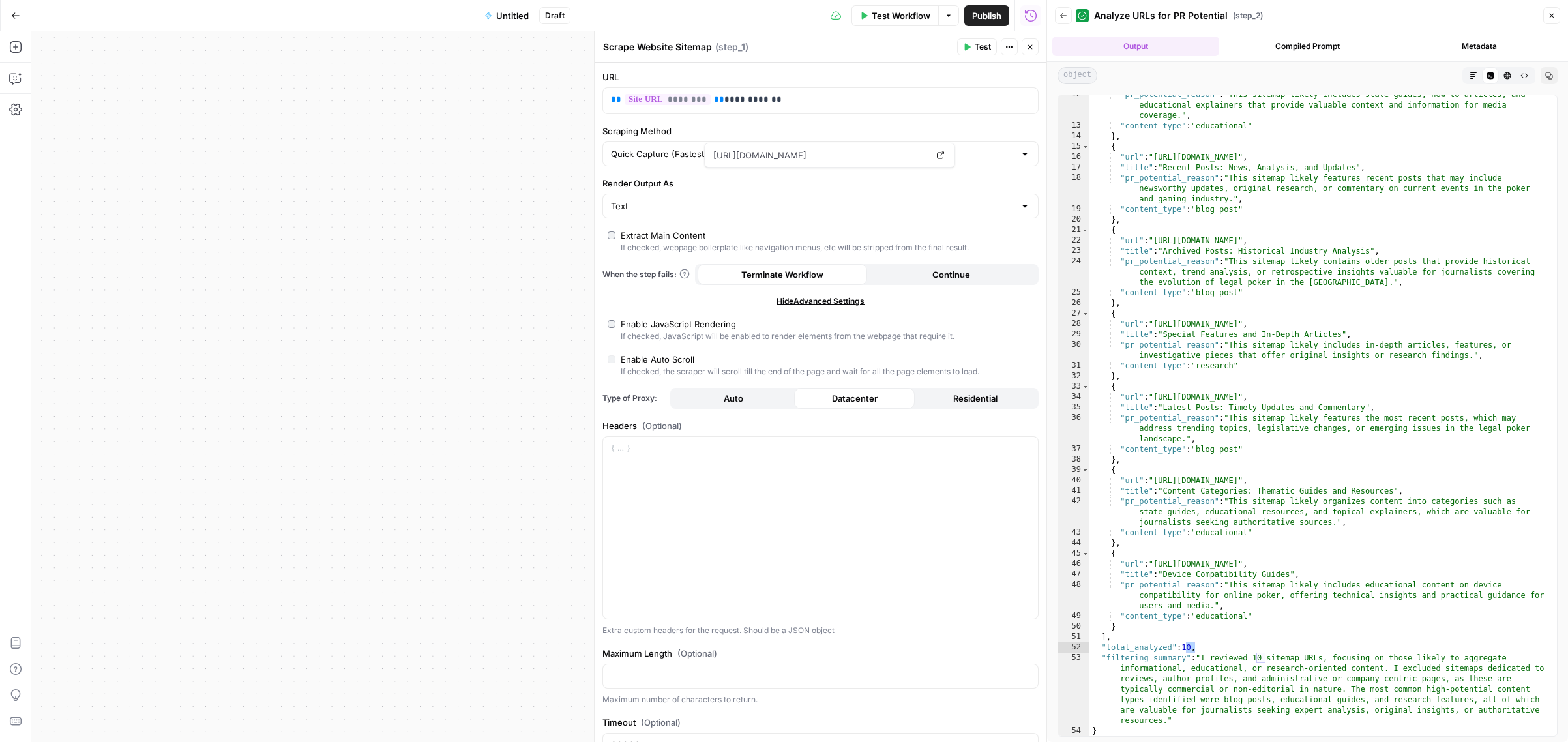
click at [1031, 47] on icon "button" at bounding box center [1030, 47] width 8 height 8
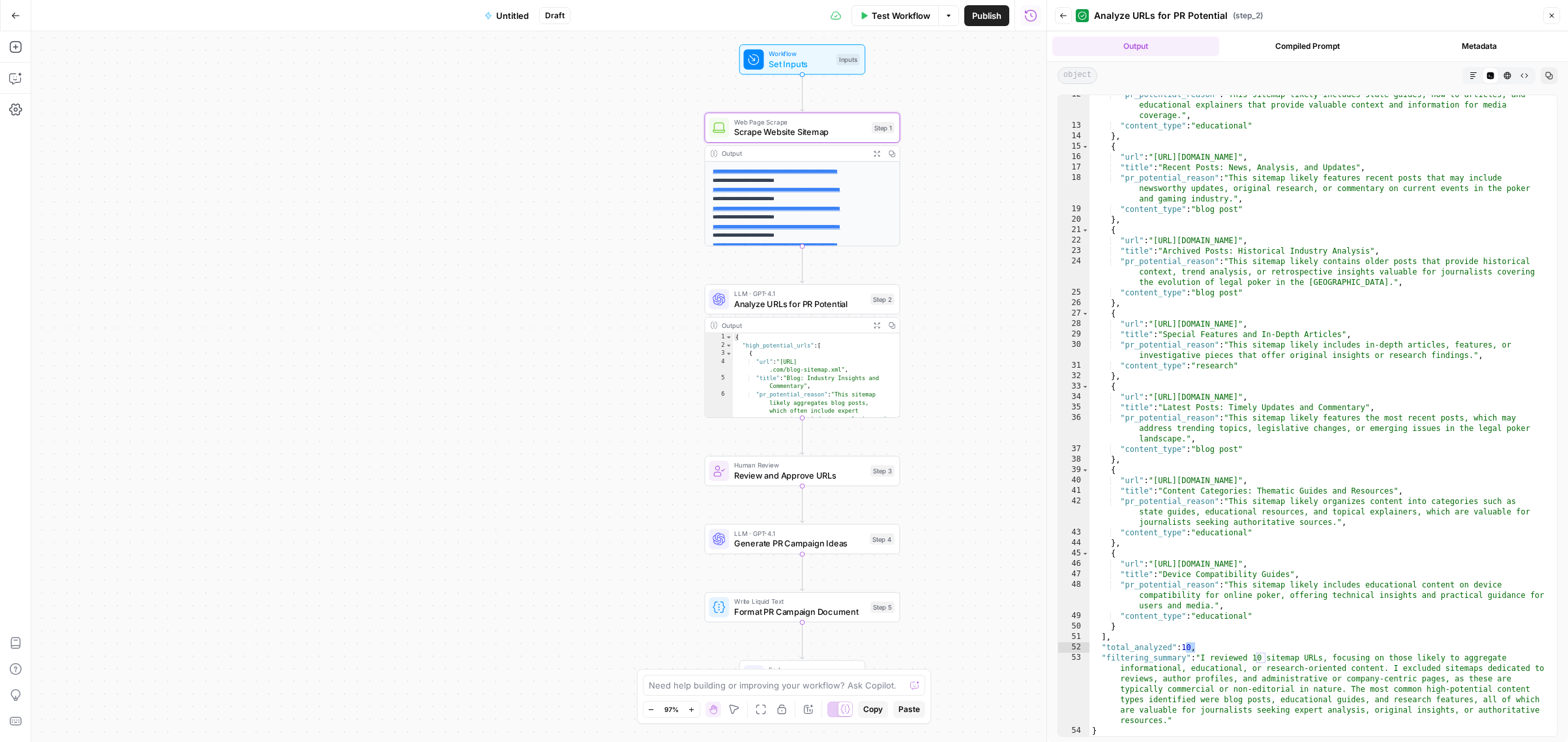
click at [877, 155] on icon "button" at bounding box center [877, 154] width 7 height 7
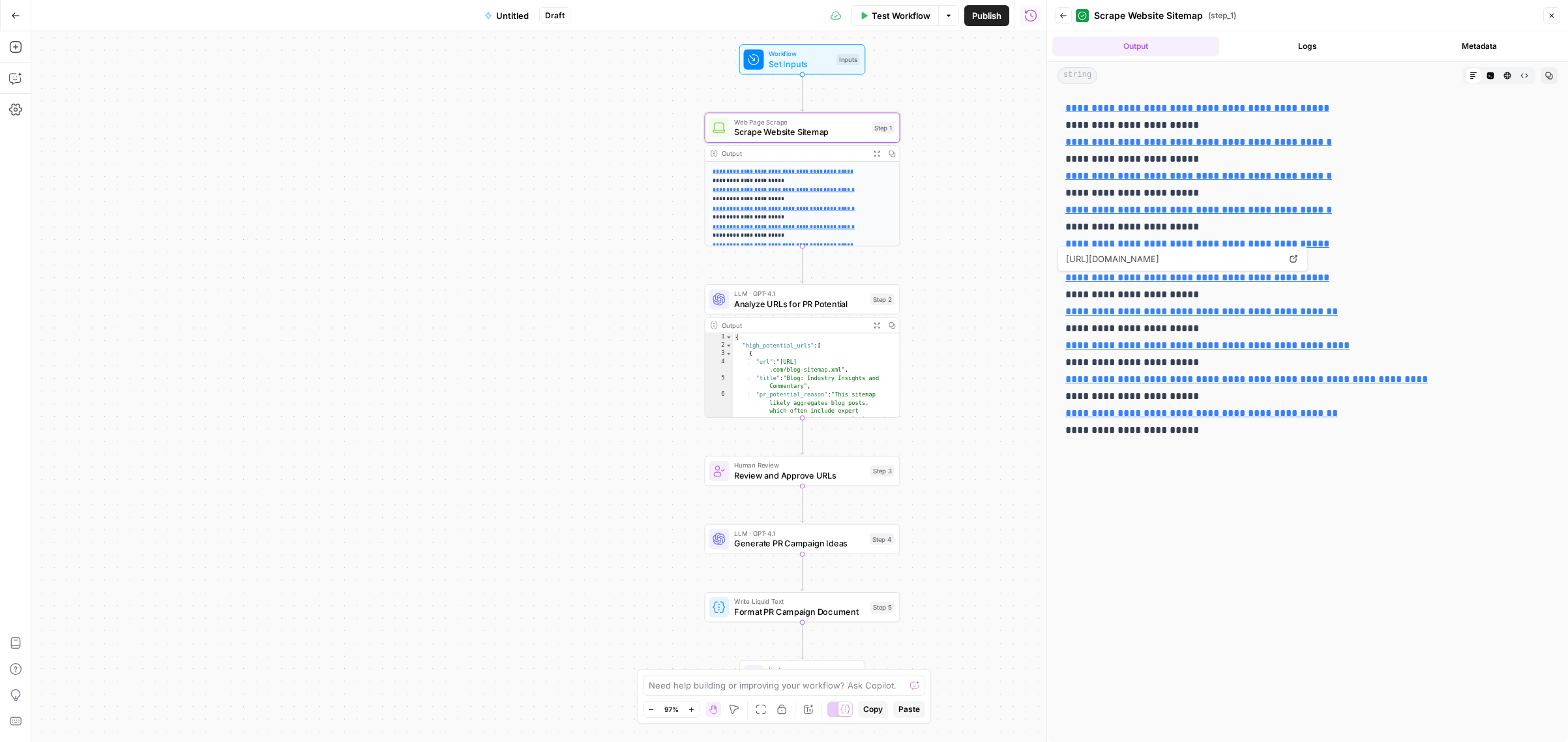
click at [826, 302] on span "Analyze URLs for PR Potential" at bounding box center [799, 303] width 131 height 12
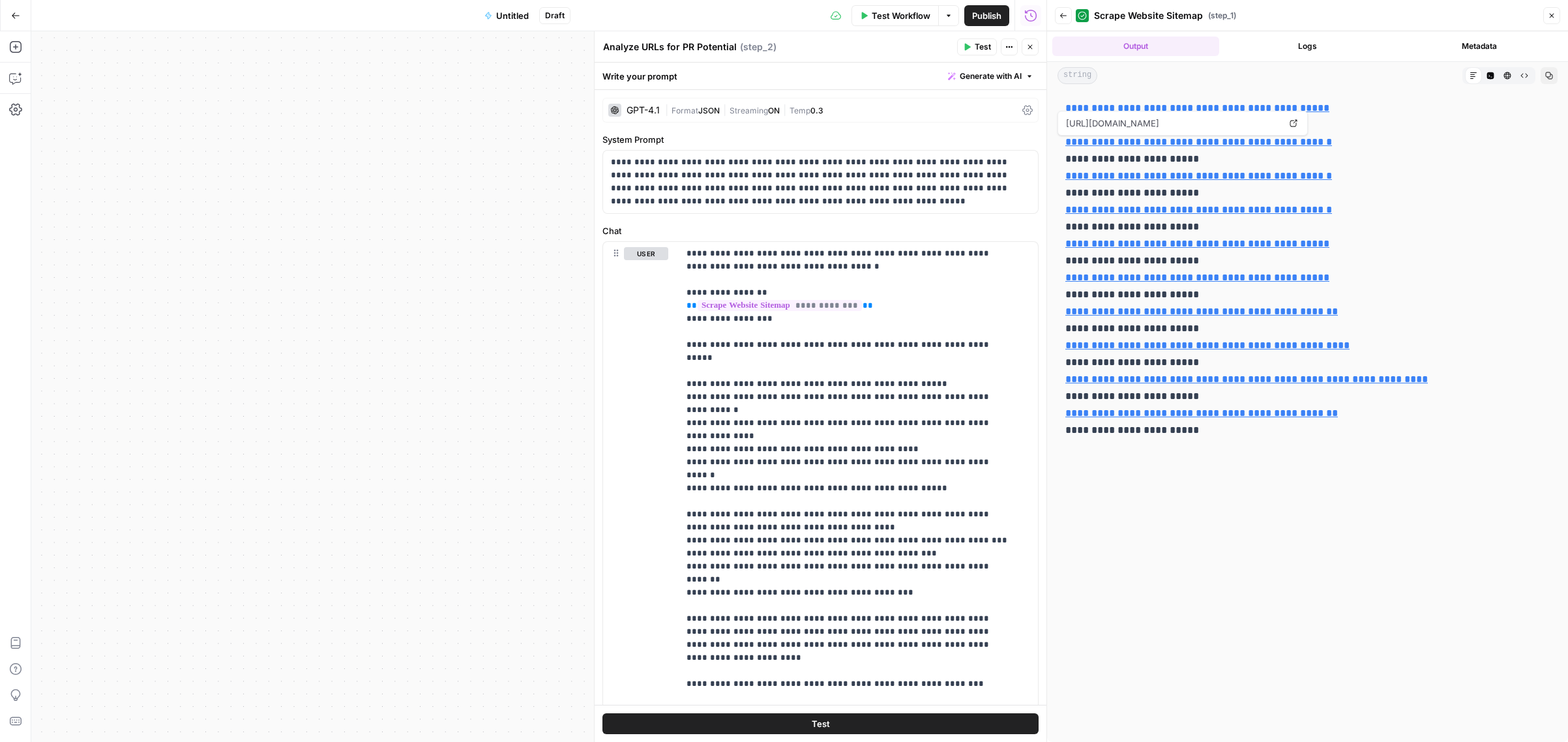
click at [1031, 47] on icon "button" at bounding box center [1030, 47] width 4 height 4
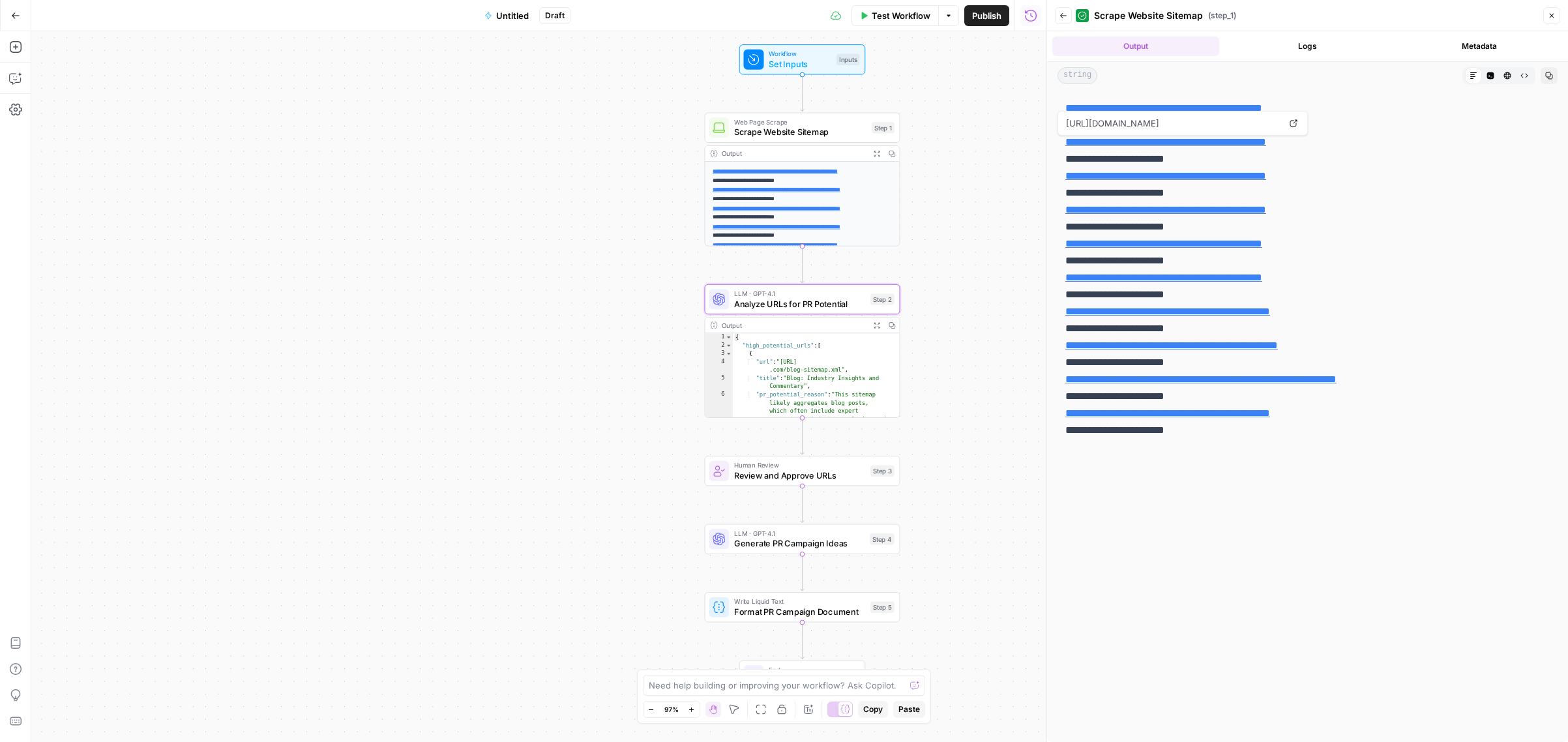
click at [877, 325] on icon "button" at bounding box center [877, 325] width 7 height 7
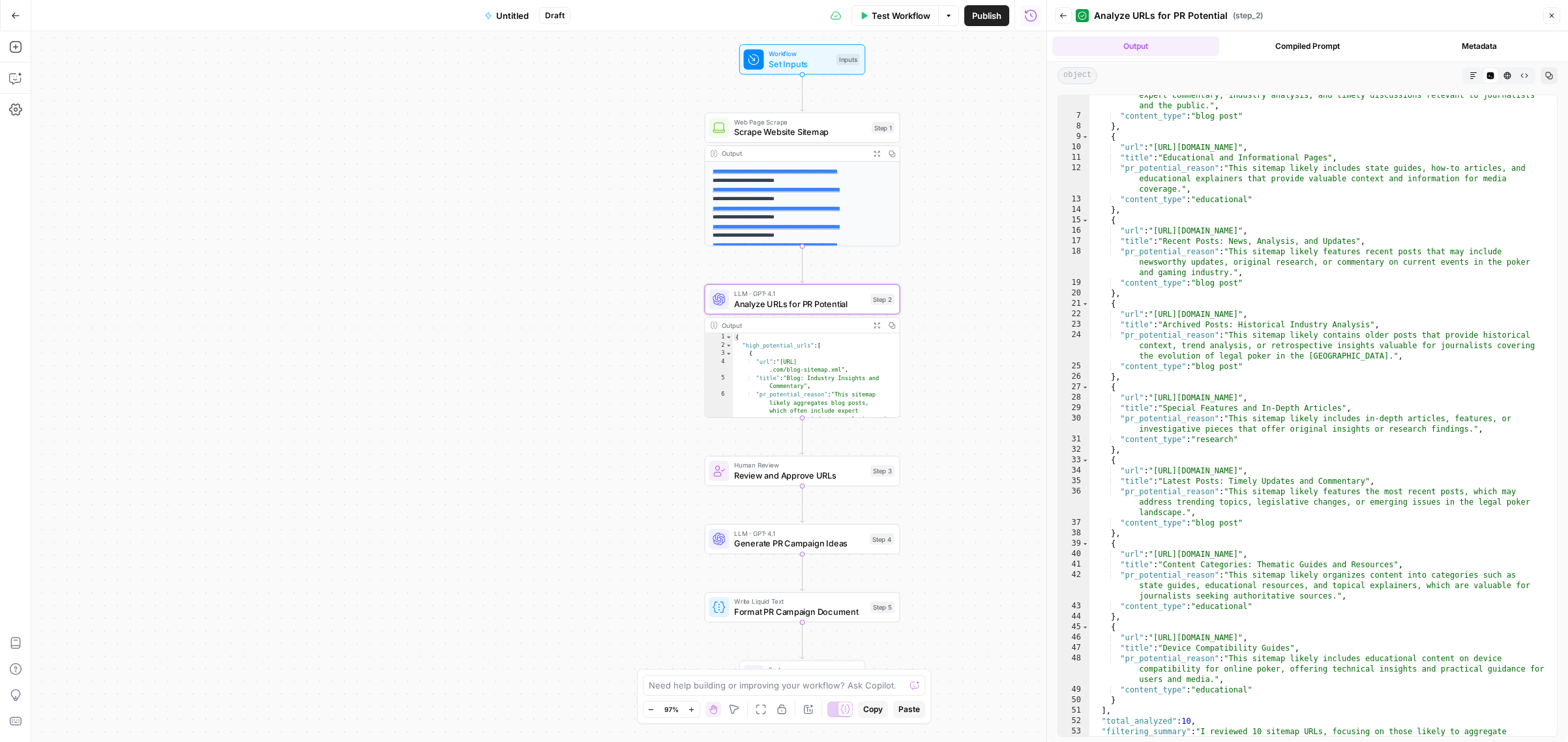
scroll to position [68, 0]
drag, startPoint x: 1413, startPoint y: 555, endPoint x: 1276, endPoint y: 559, distance: 137.1
click at [1276, 559] on div ""pr_potential_reason" : "This sitemap likely aggregates blog posts, which often…" at bounding box center [1318, 452] width 458 height 746
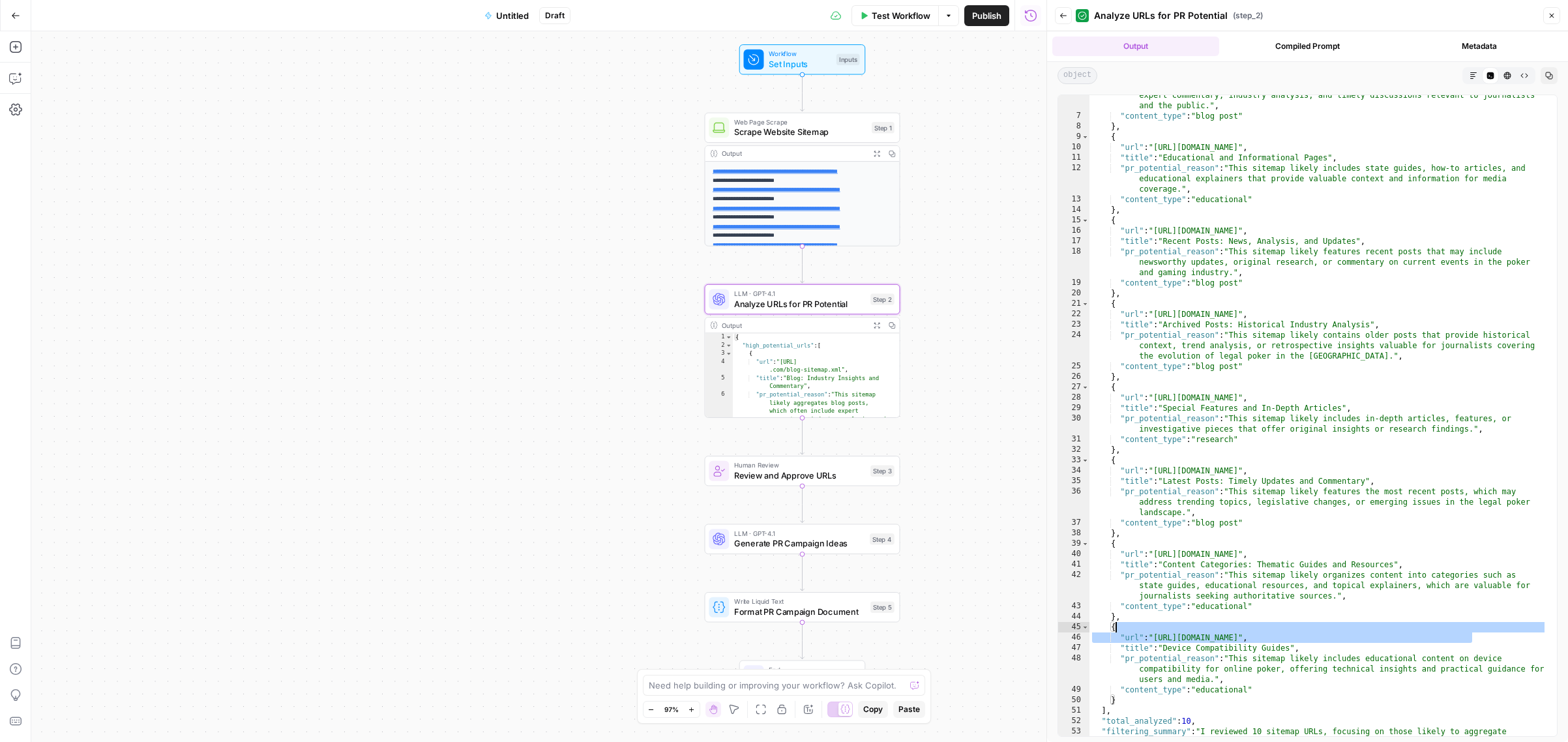
drag, startPoint x: 1437, startPoint y: 635, endPoint x: 1152, endPoint y: 630, distance: 285.0
click at [1152, 630] on div ""pr_potential_reason" : "This sitemap likely aggregates blog posts, which often…" at bounding box center [1318, 452] width 458 height 746
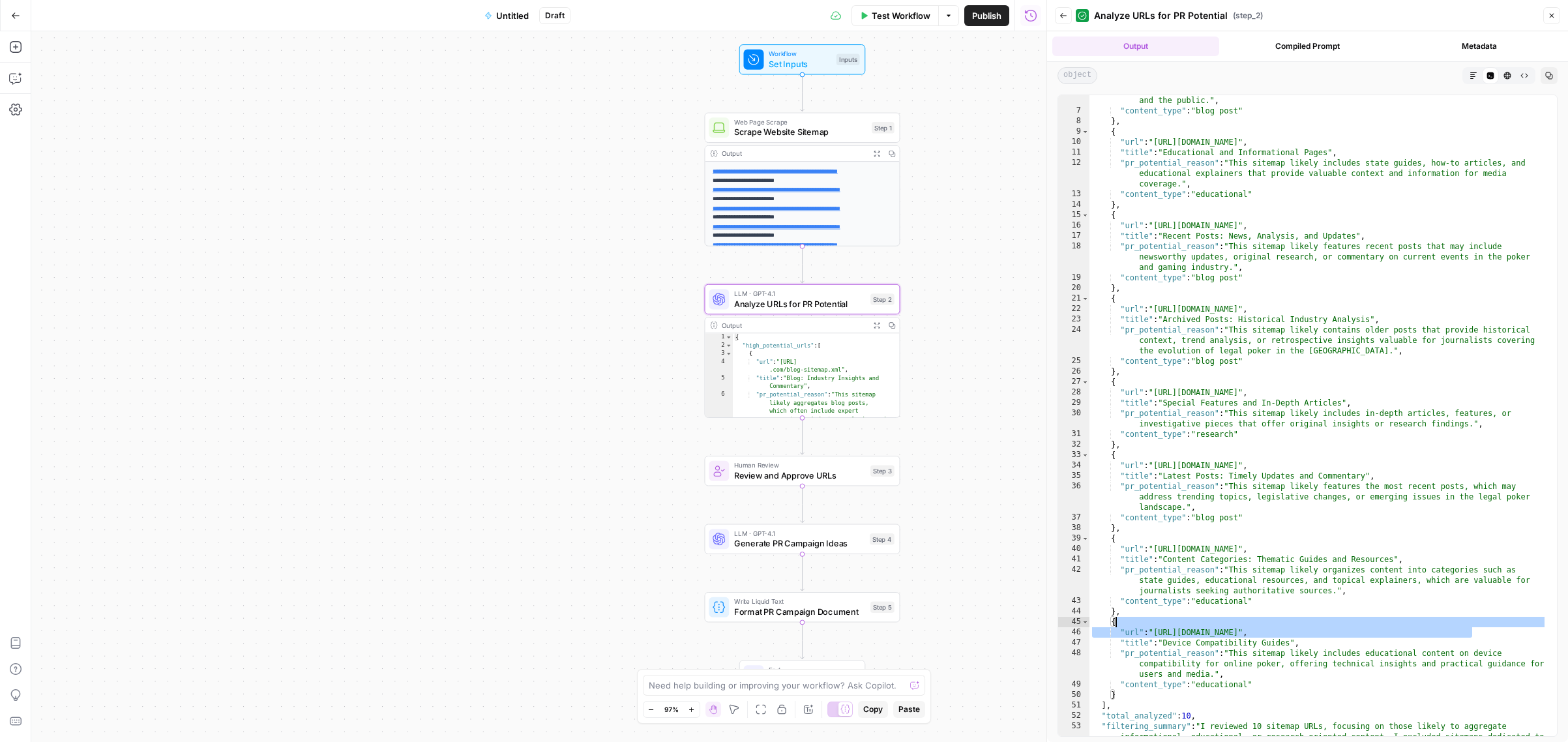
scroll to position [141, 0]
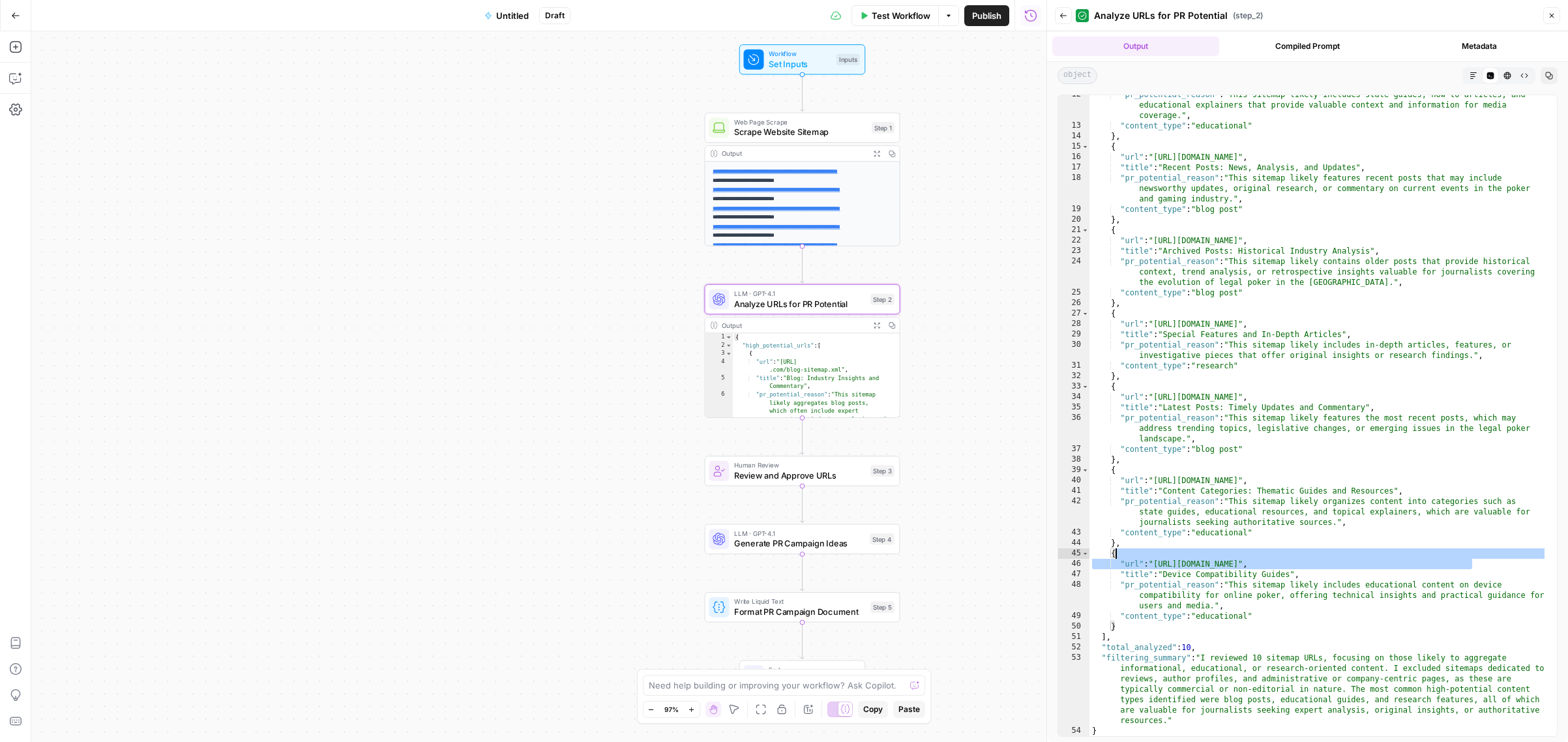
click at [1358, 569] on div ""pr_potential_reason" : "This sitemap likely includes state guides, how-to arti…" at bounding box center [1318, 431] width 458 height 683
drag, startPoint x: 1330, startPoint y: 564, endPoint x: 1478, endPoint y: 561, distance: 148.0
click at [1478, 561] on div ""pr_potential_reason" : "This sitemap likely includes state guides, how-to arti…" at bounding box center [1318, 431] width 458 height 683
drag, startPoint x: 1317, startPoint y: 480, endPoint x: 1382, endPoint y: 477, distance: 65.1
click at [1381, 477] on div ""pr_potential_reason" : "This sitemap likely includes state guides, how-to arti…" at bounding box center [1318, 431] width 458 height 683
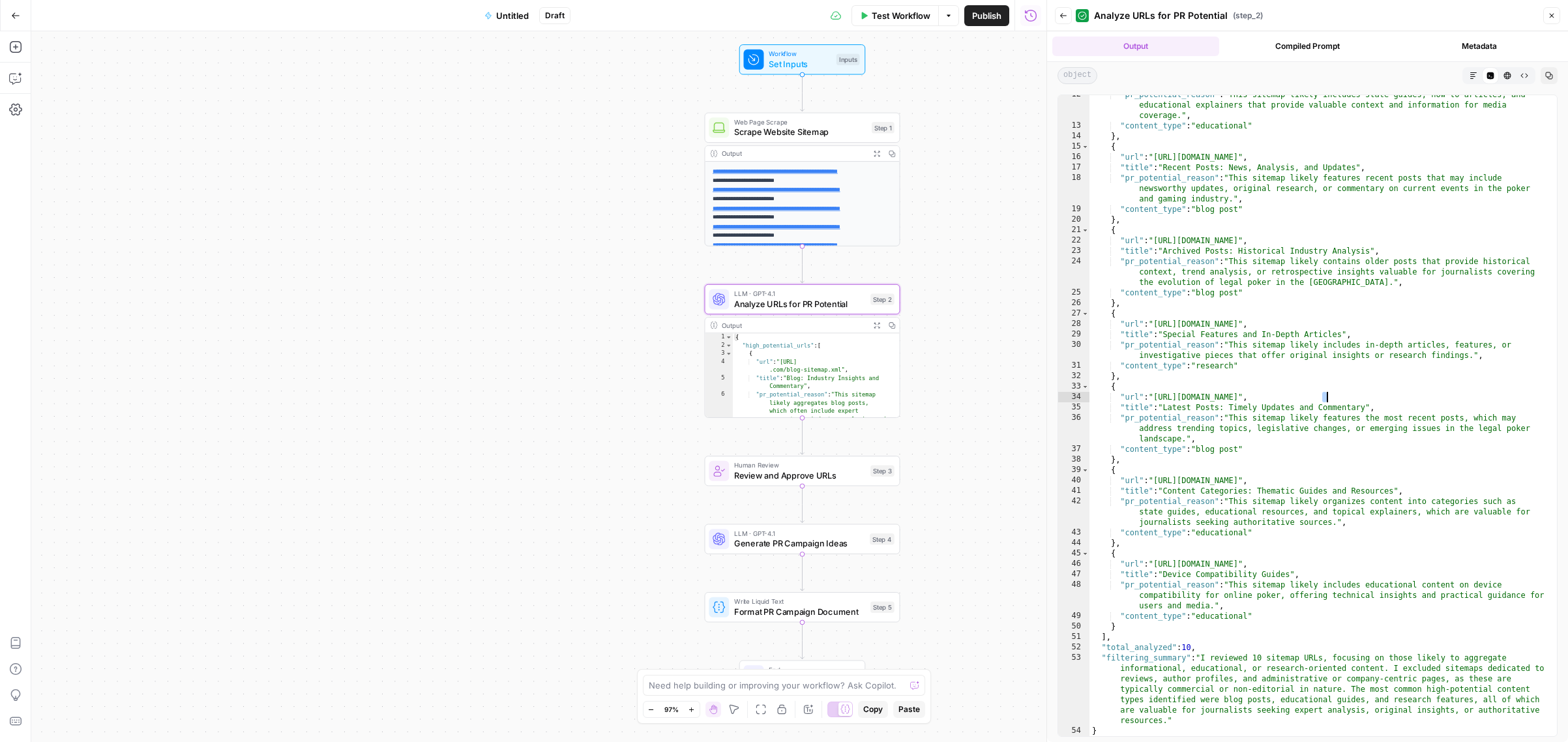
drag, startPoint x: 1324, startPoint y: 397, endPoint x: 1384, endPoint y: 375, distance: 63.9
click at [1384, 376] on div ""pr_potential_reason" : "This sitemap likely includes state guides, how-to arti…" at bounding box center [1318, 431] width 458 height 683
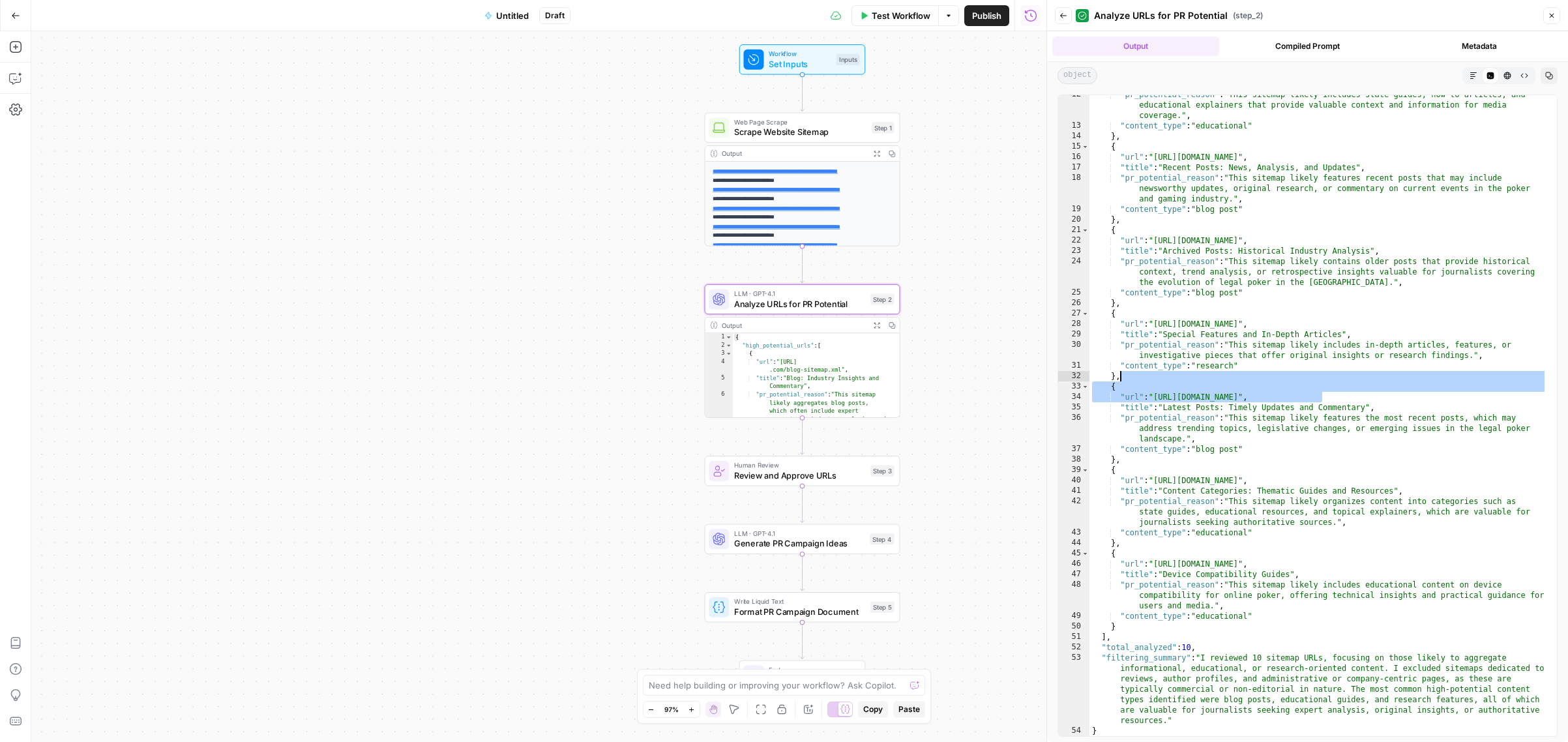
drag, startPoint x: 1349, startPoint y: 320, endPoint x: 1320, endPoint y: 320, distance: 29.0
click at [1336, 320] on div ""pr_potential_reason" : "This sitemap likely includes state guides, how-to arti…" at bounding box center [1318, 431] width 458 height 683
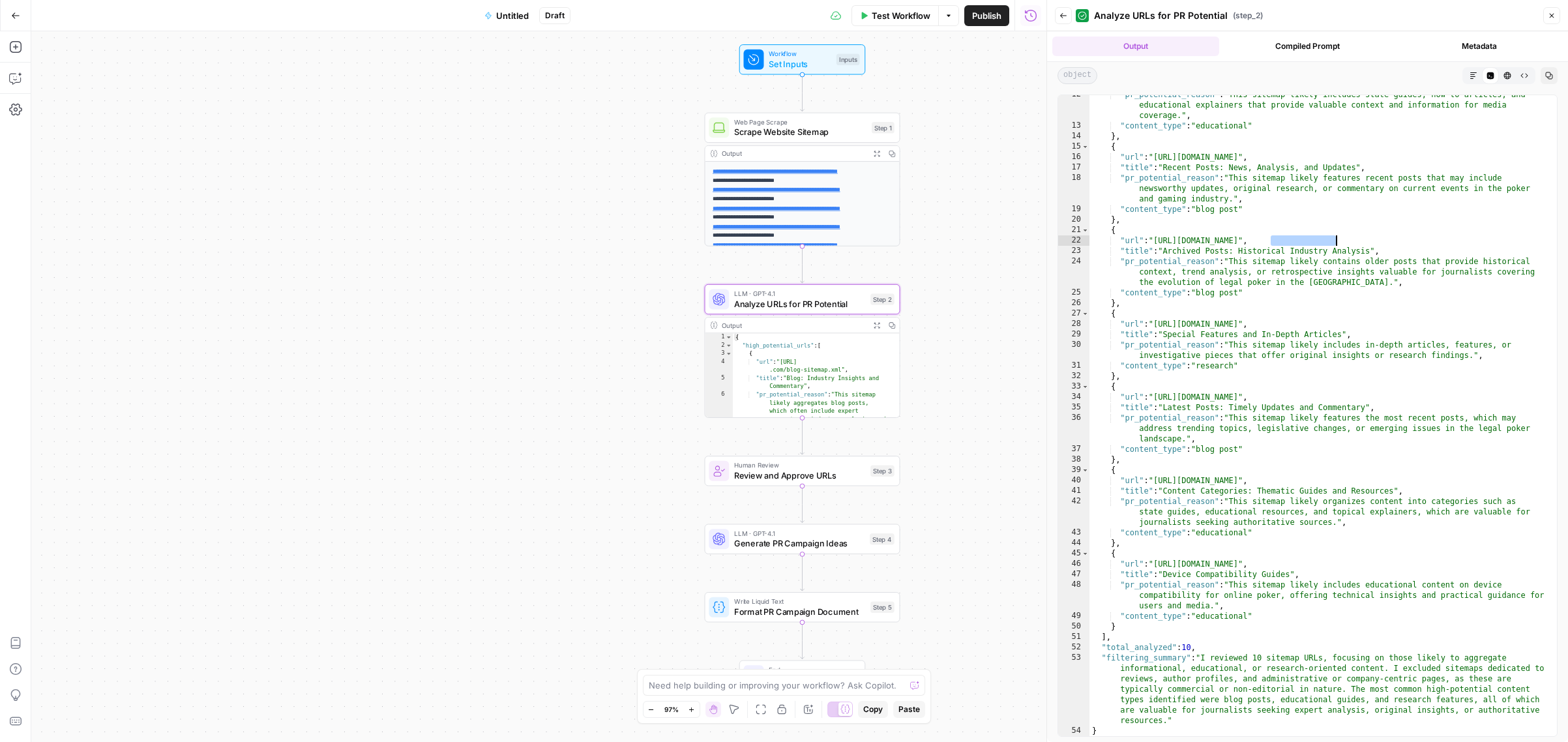
drag, startPoint x: 1270, startPoint y: 245, endPoint x: 1360, endPoint y: 235, distance: 90.6
click at [1358, 235] on div ""pr_potential_reason" : "This sitemap likely includes state guides, how-to arti…" at bounding box center [1318, 431] width 458 height 683
type textarea "**********"
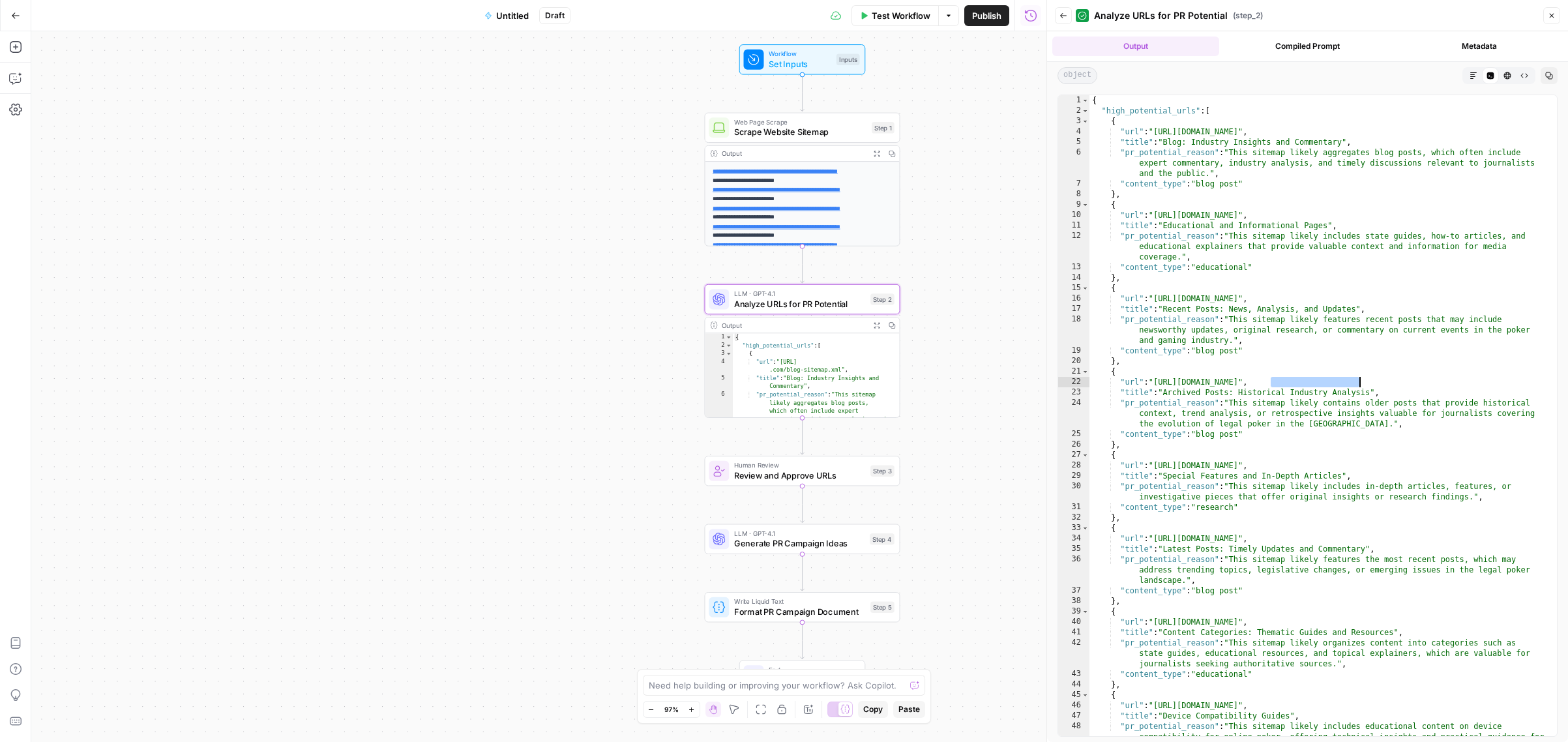
scroll to position [0, 0]
click at [838, 129] on span "Scrape Website Sitemap" at bounding box center [800, 132] width 133 height 12
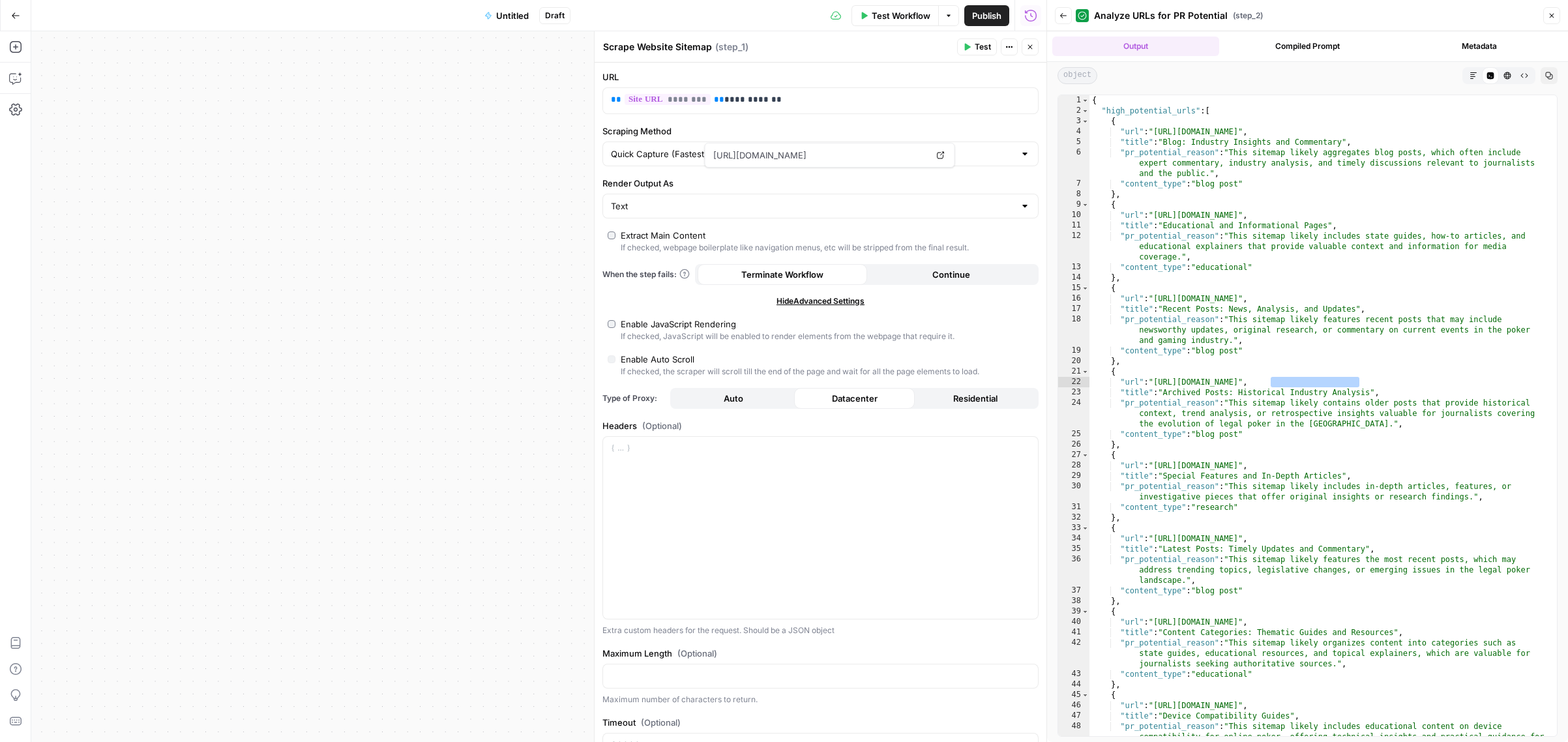
click at [1035, 48] on button "Close" at bounding box center [1030, 47] width 17 height 17
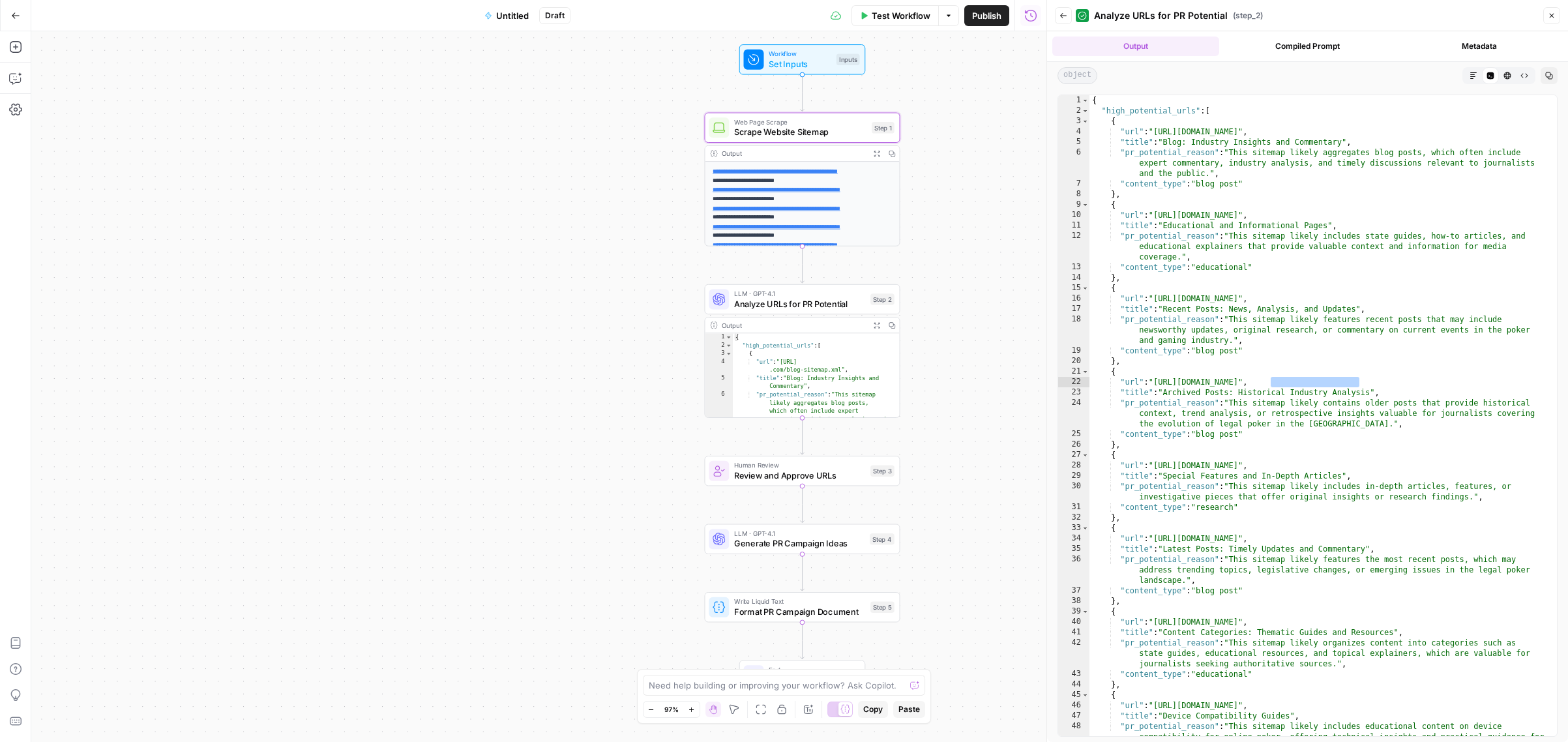
click at [870, 152] on button "Expand Output" at bounding box center [877, 153] width 15 height 15
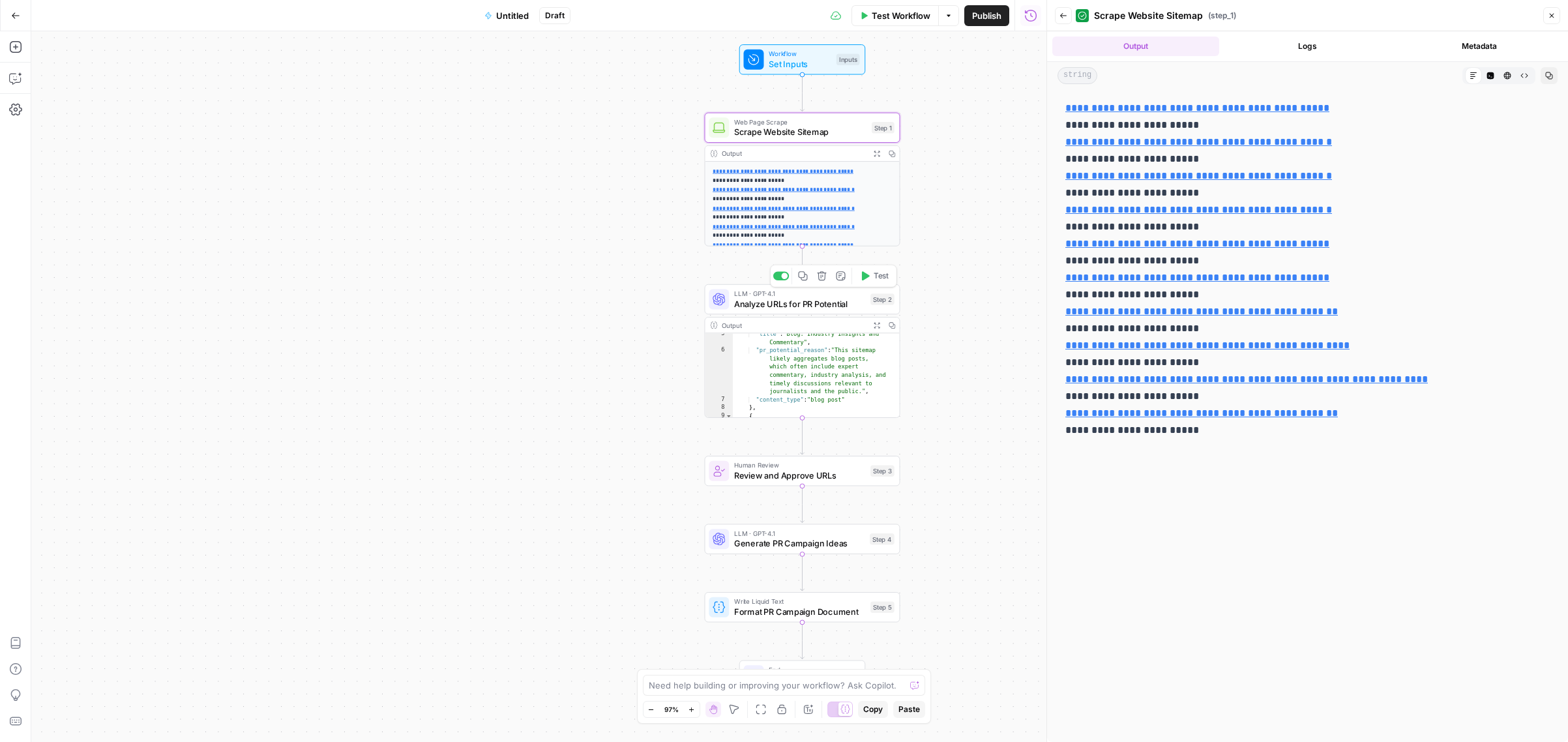
scroll to position [71, 0]
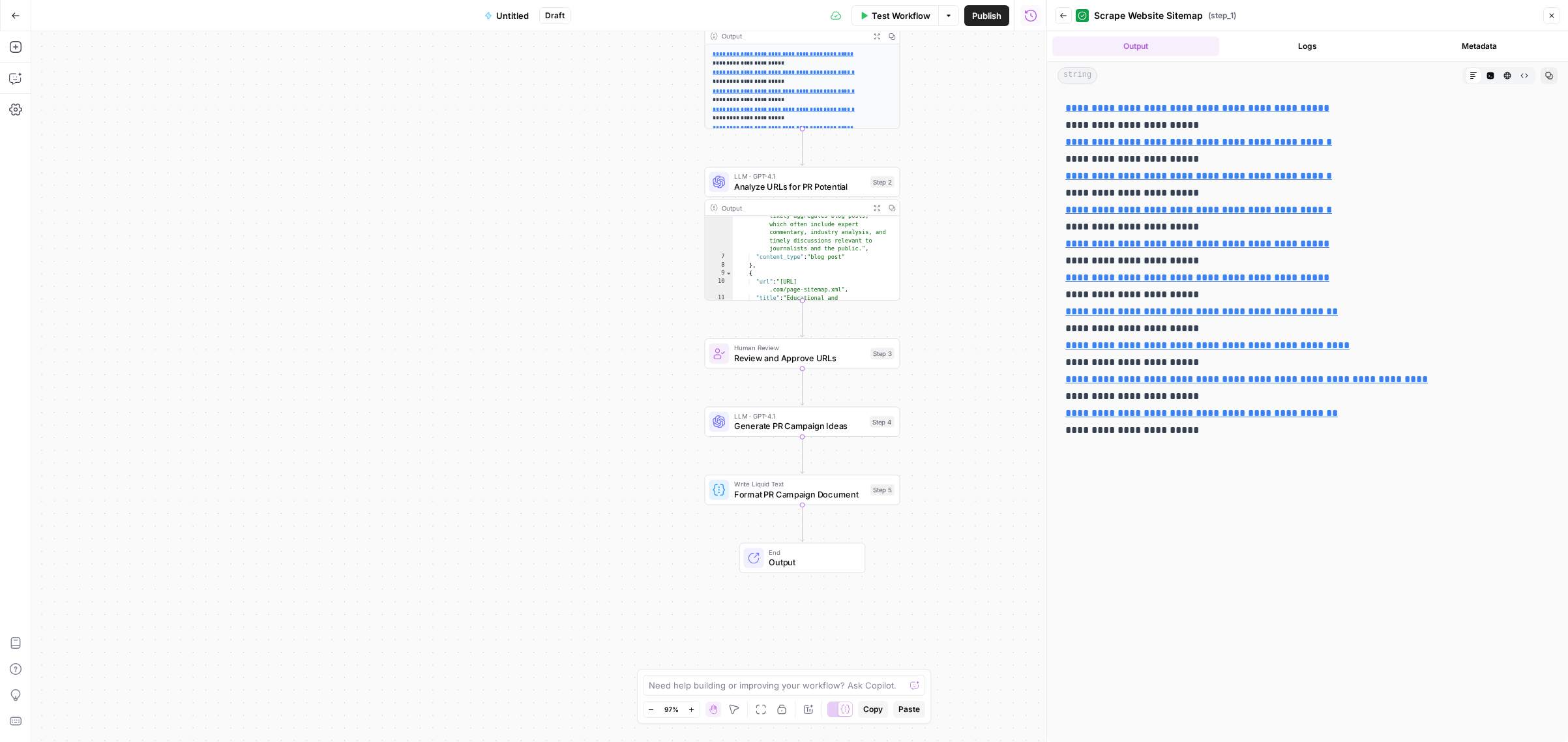
click at [750, 429] on span "Generate PR Campaign Ideas" at bounding box center [799, 426] width 130 height 12
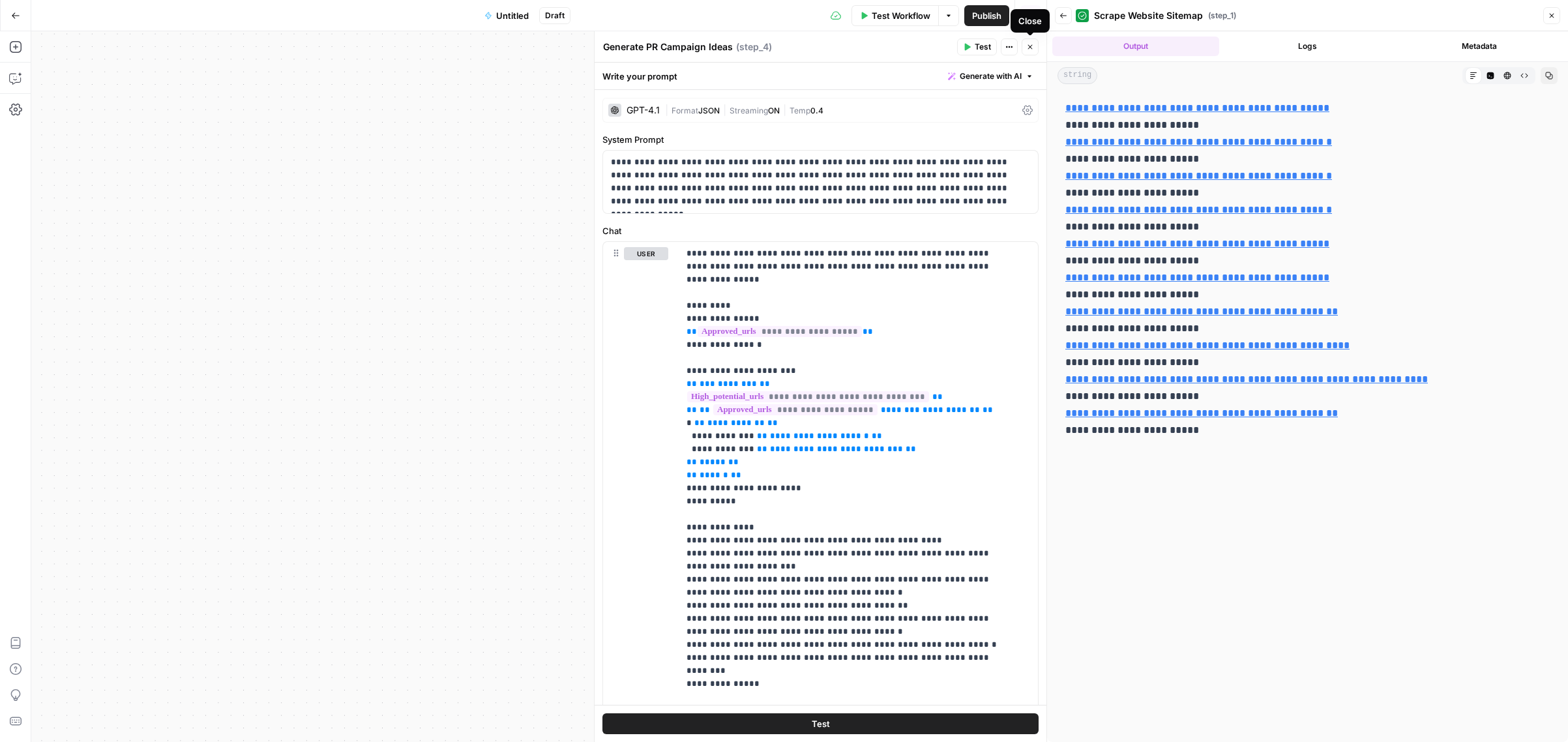
click at [1032, 50] on icon "button" at bounding box center [1030, 47] width 8 height 8
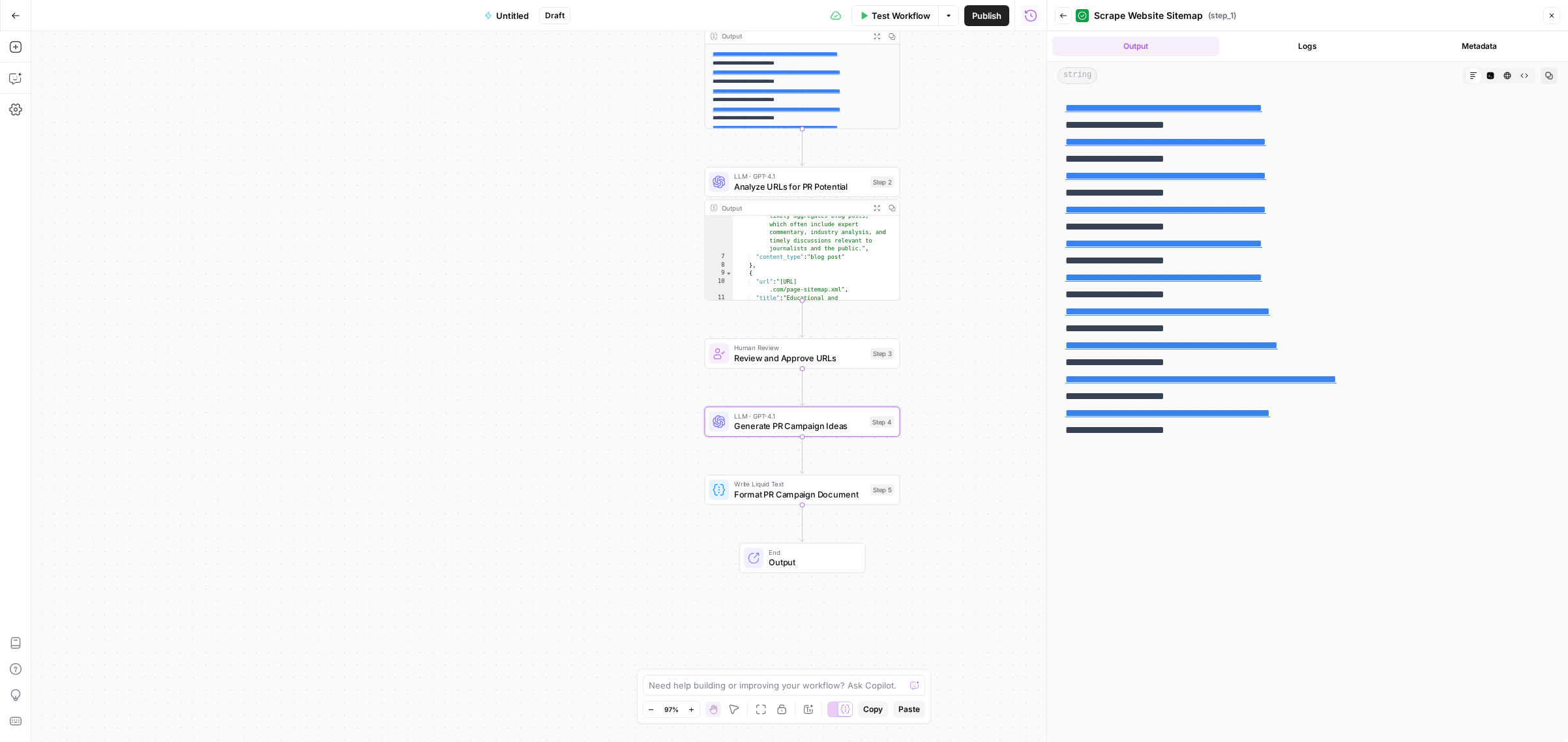
click at [842, 356] on span "Review and Approve URLs" at bounding box center [799, 357] width 131 height 12
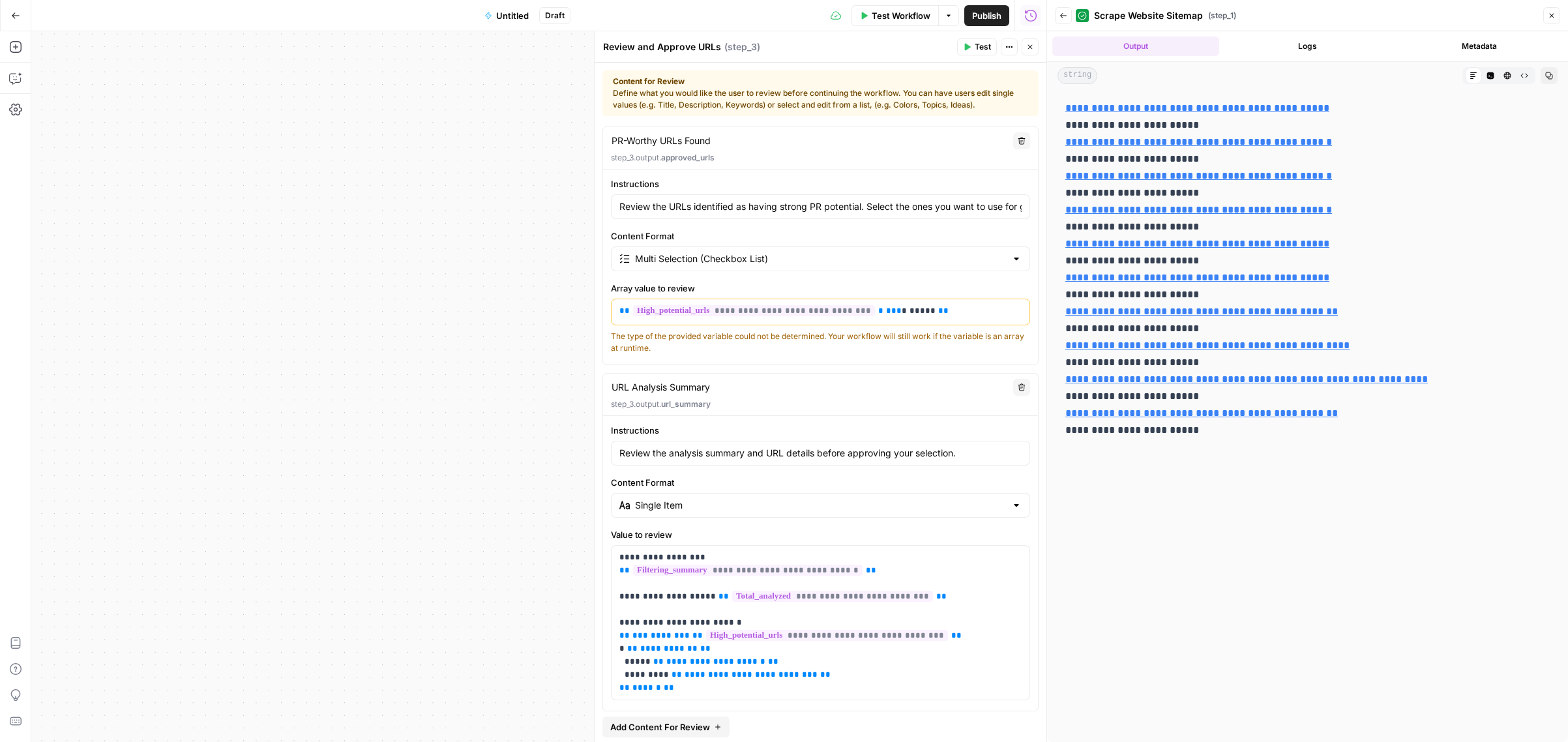
click at [1028, 52] on button "Close" at bounding box center [1030, 47] width 17 height 17
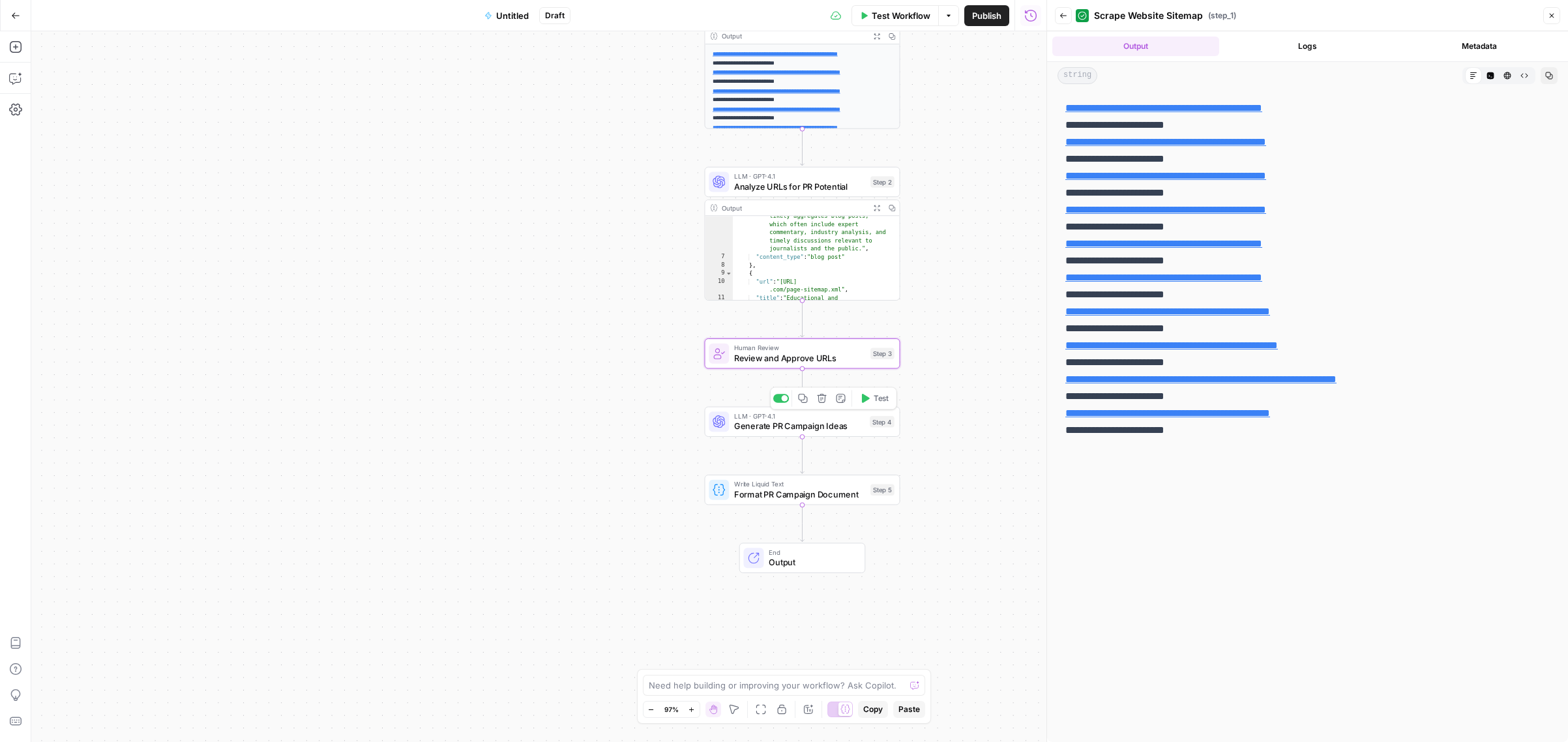
click at [794, 429] on span "Generate PR Campaign Ideas" at bounding box center [799, 426] width 130 height 12
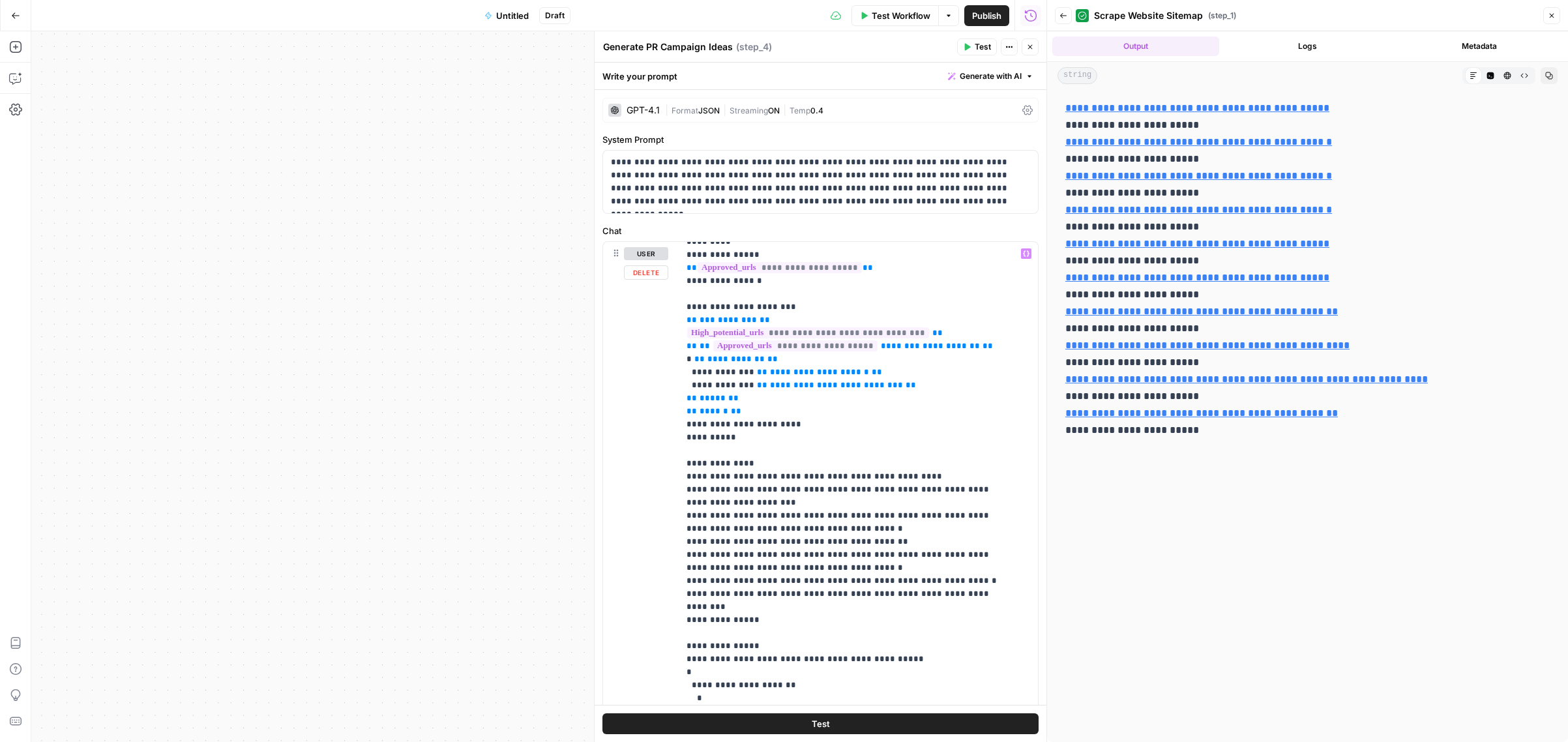
scroll to position [92, 0]
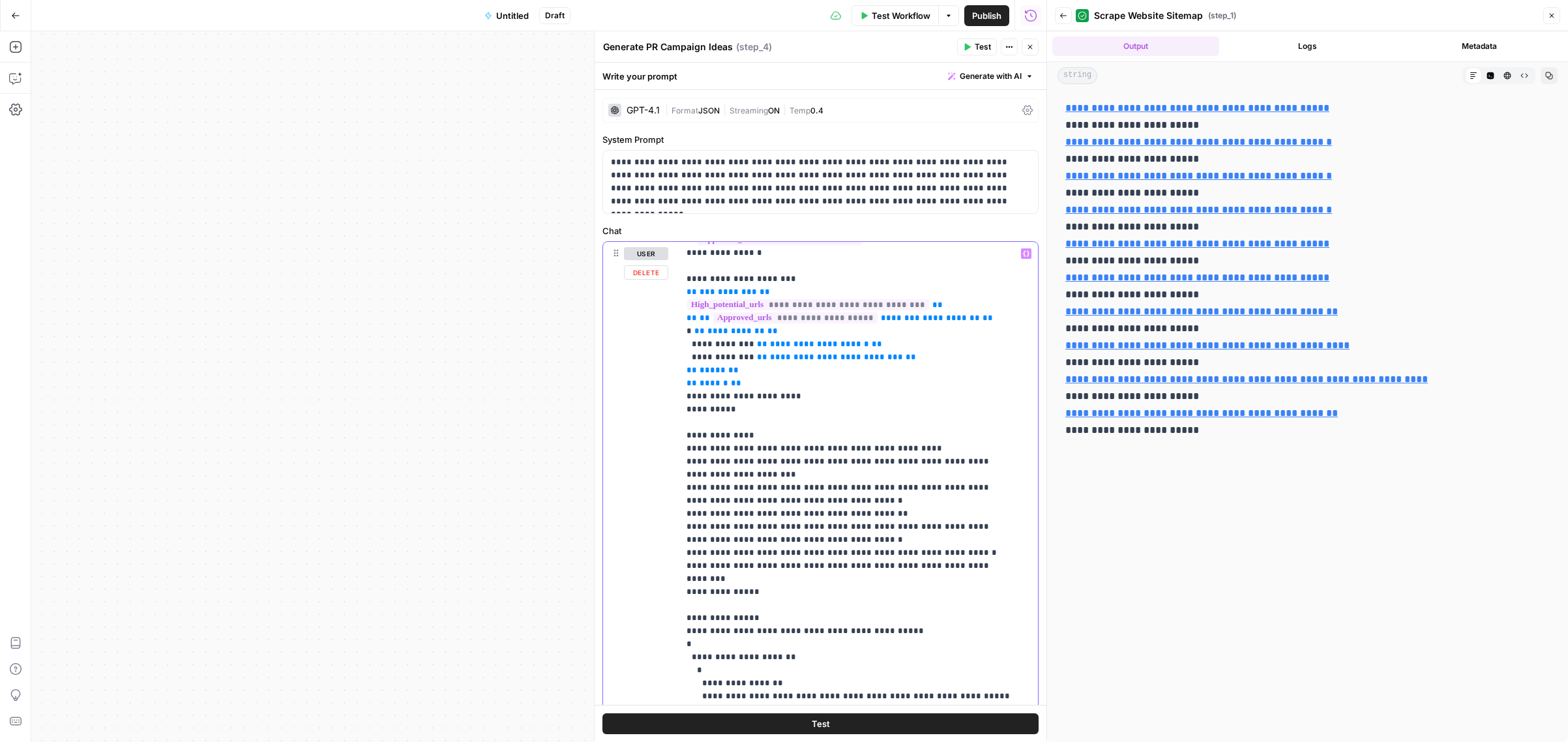
drag, startPoint x: 784, startPoint y: 421, endPoint x: 909, endPoint y: 418, distance: 125.0
click at [908, 418] on p "**********" at bounding box center [848, 592] width 324 height 874
drag, startPoint x: 765, startPoint y: 468, endPoint x: 831, endPoint y: 468, distance: 66.0
click at [828, 469] on p "**********" at bounding box center [848, 592] width 324 height 874
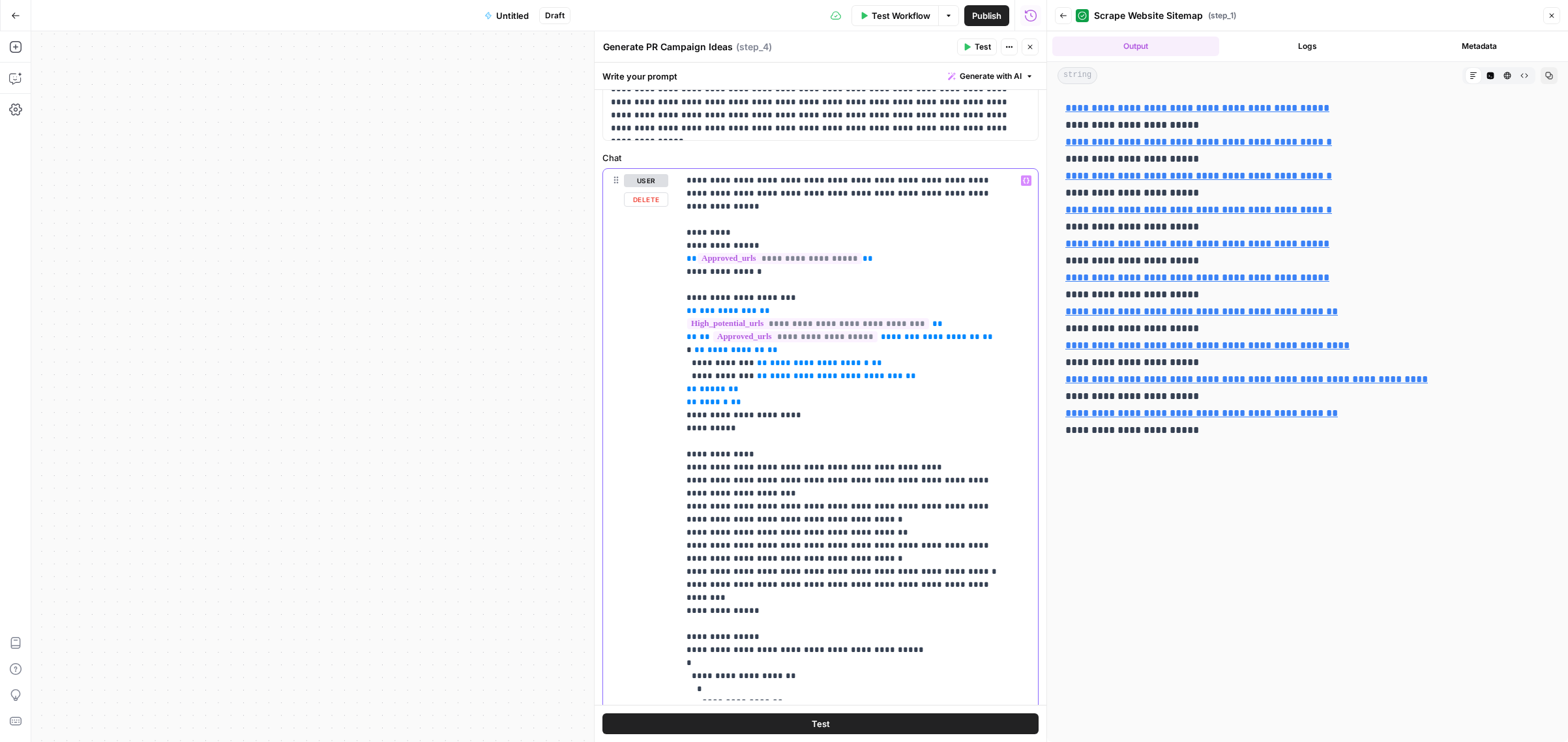
scroll to position [0, 0]
